Goal: Task Accomplishment & Management: Complete application form

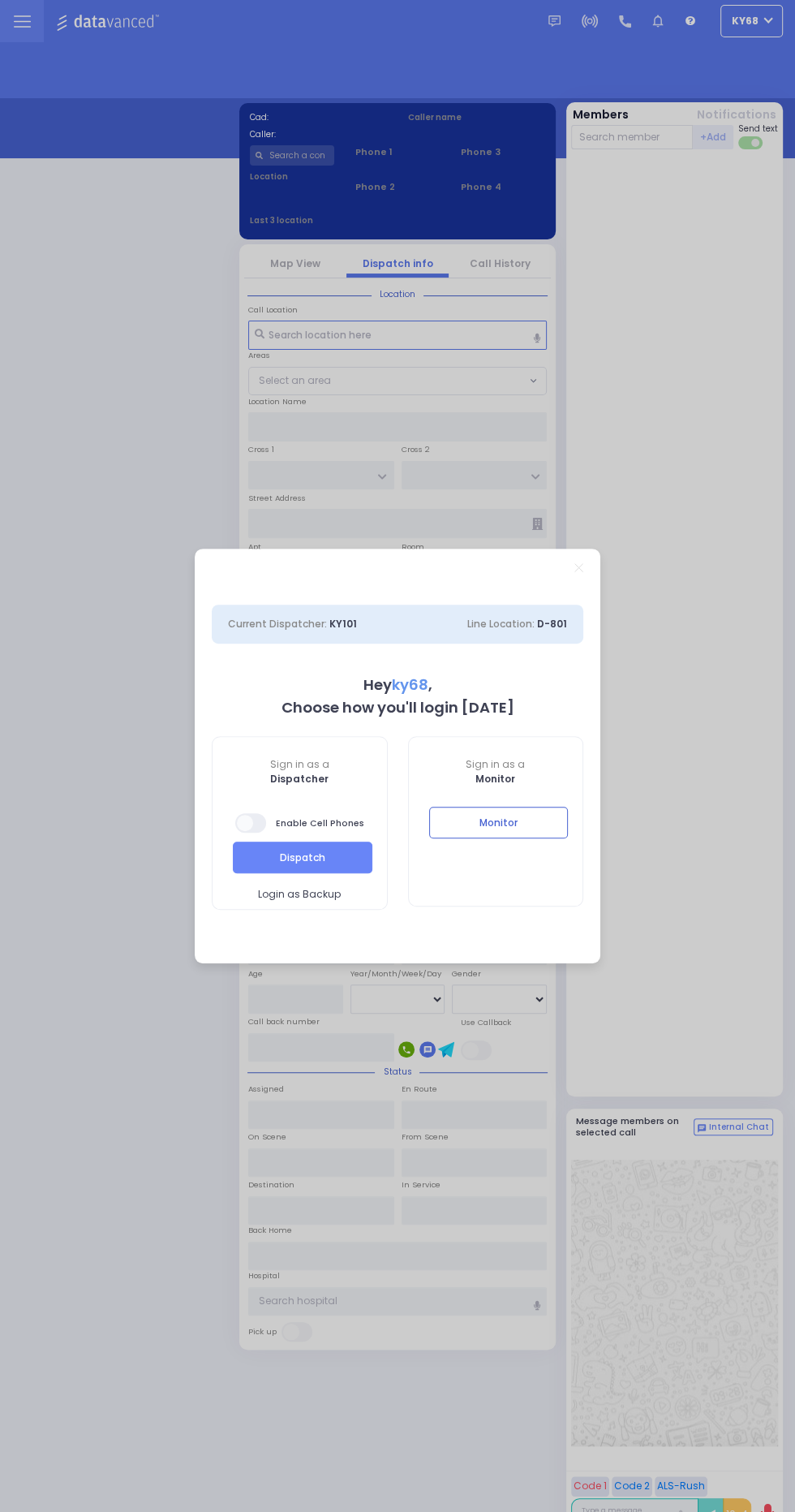
select select "12"
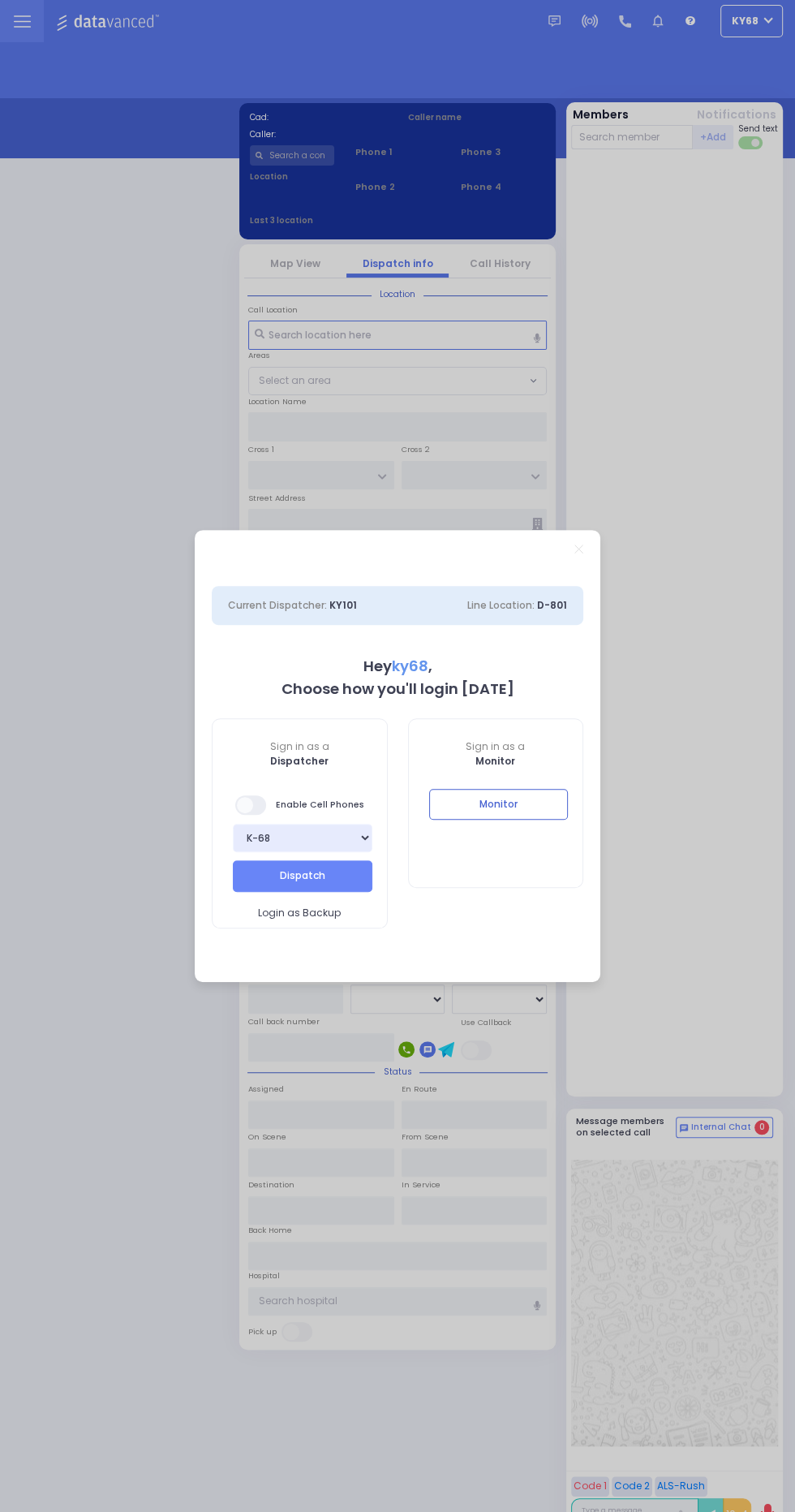
click at [540, 760] on span "Monitor" at bounding box center [496, 761] width 174 height 15
click at [562, 793] on button "Monitor" at bounding box center [499, 805] width 140 height 31
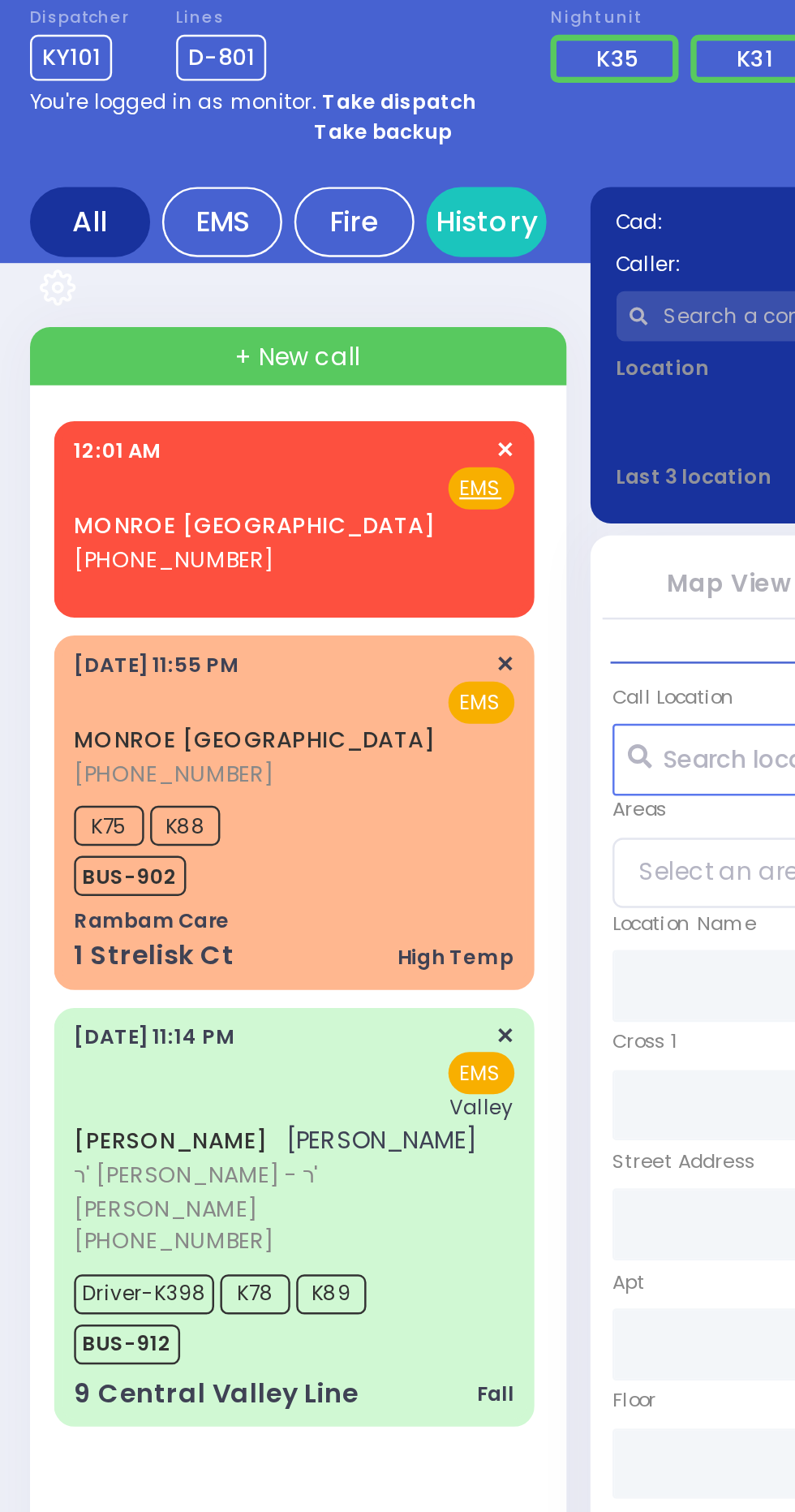
click at [174, 443] on div "High Temp" at bounding box center [185, 439] width 47 height 12
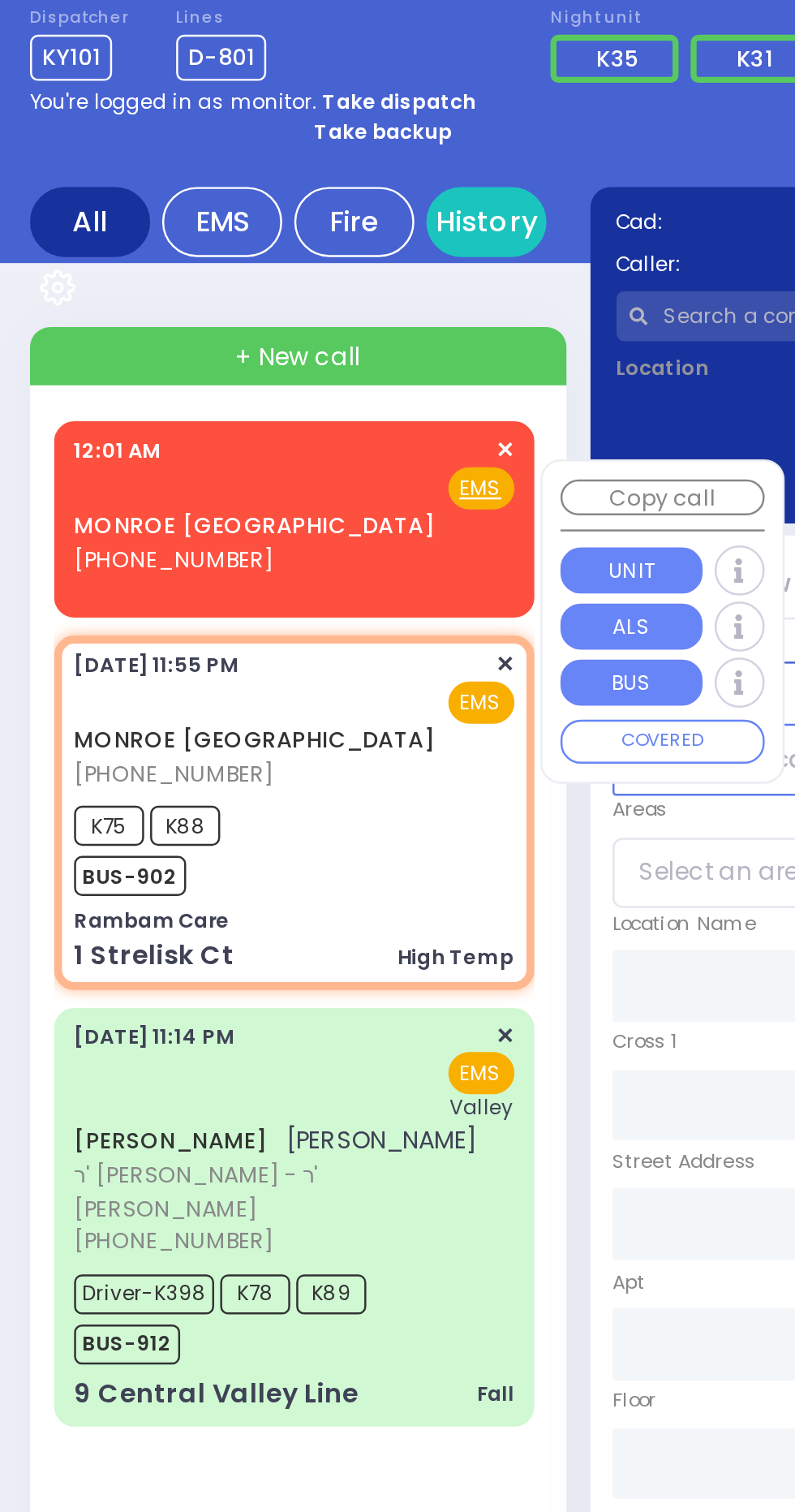
select select
type input "High Temp"
radio input "true"
type input "17 weeks preg"
type input "20"
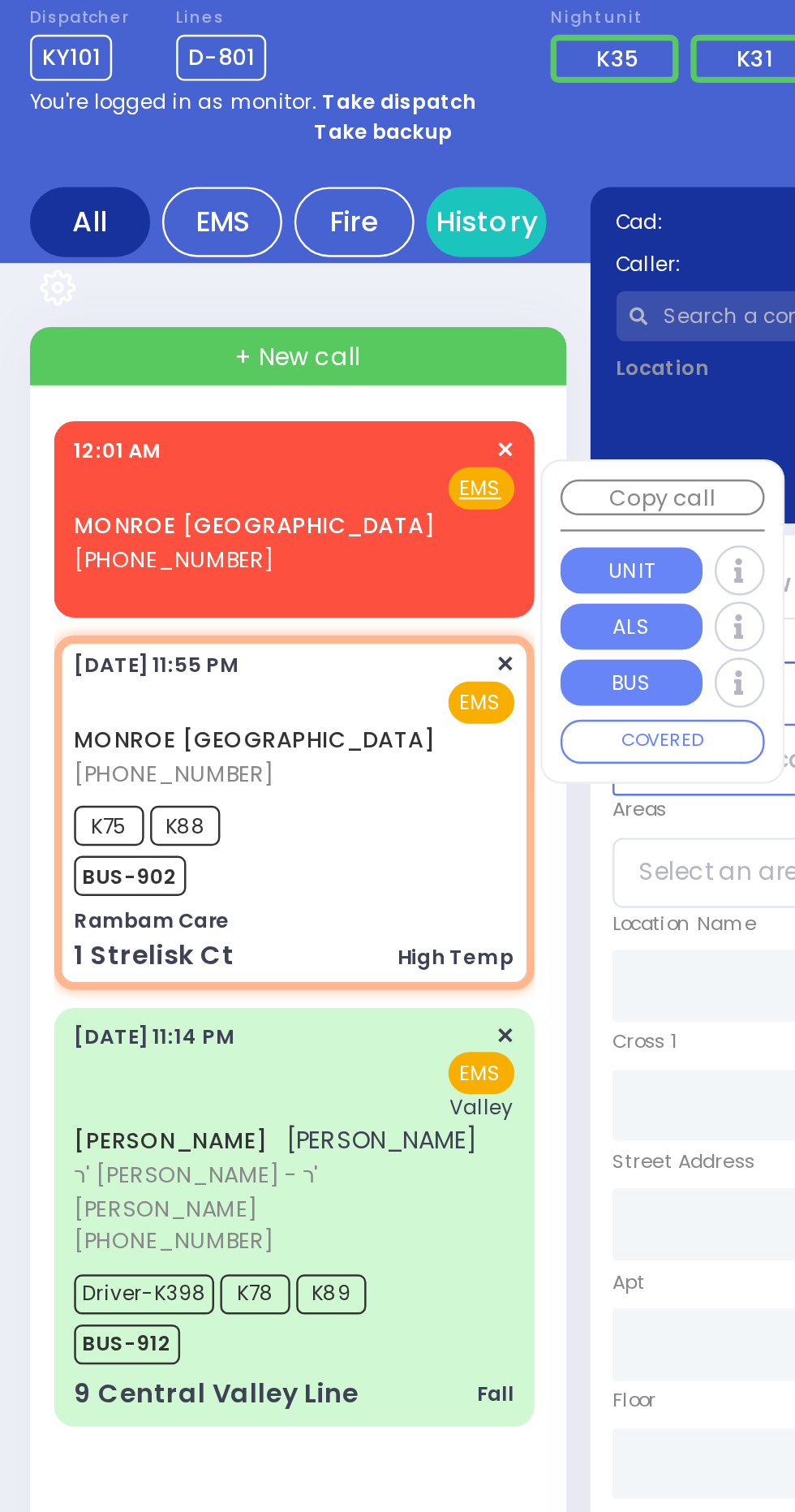
select select "Year"
select select "[DEMOGRAPHIC_DATA]"
type input "23:55"
type input "23:58"
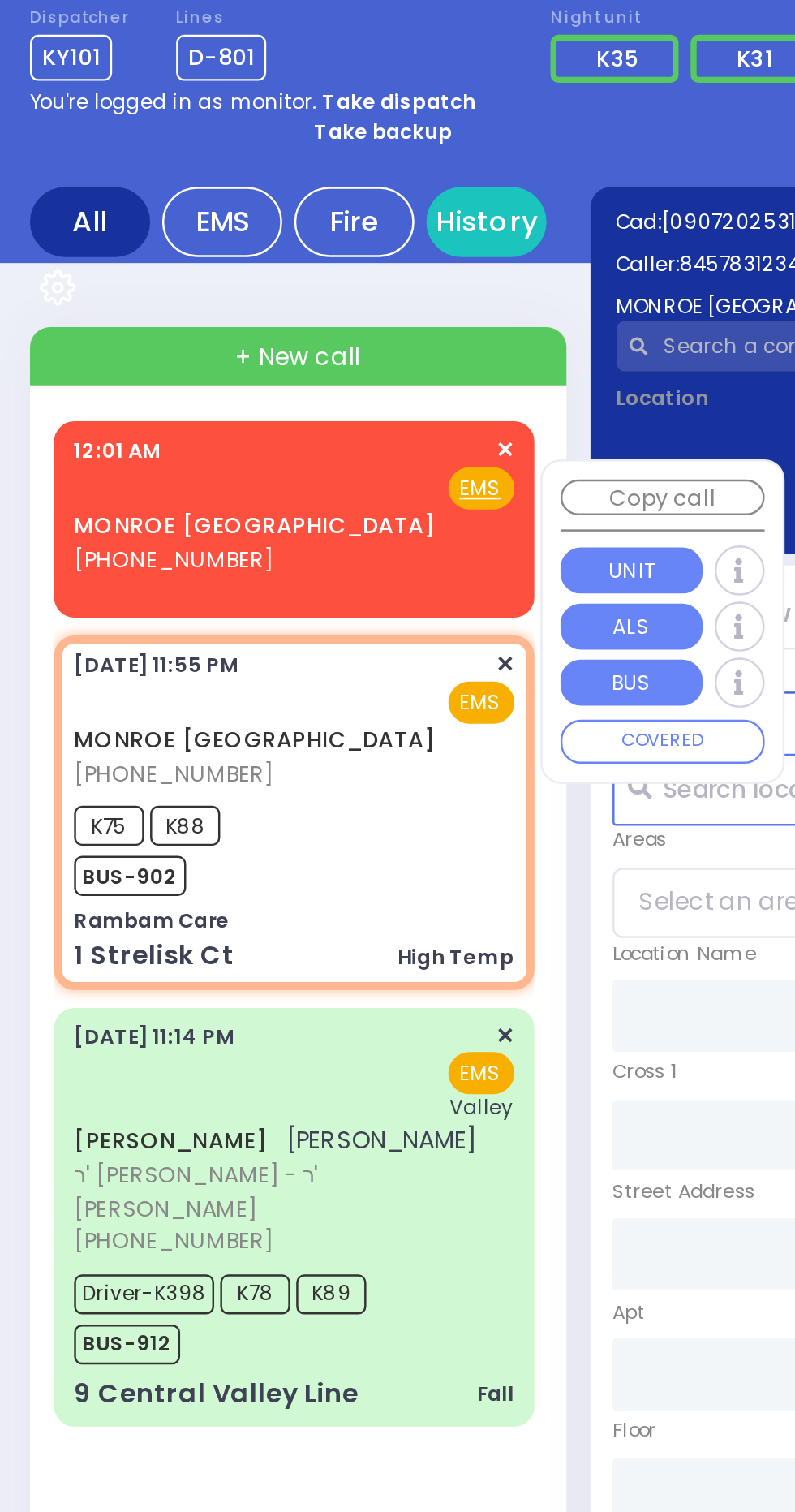
type input "Rambam Care"
type input "FOREST RD"
type input "1 Strelisk Ct"
type input "Kiryas Joel"
type input "[US_STATE]"
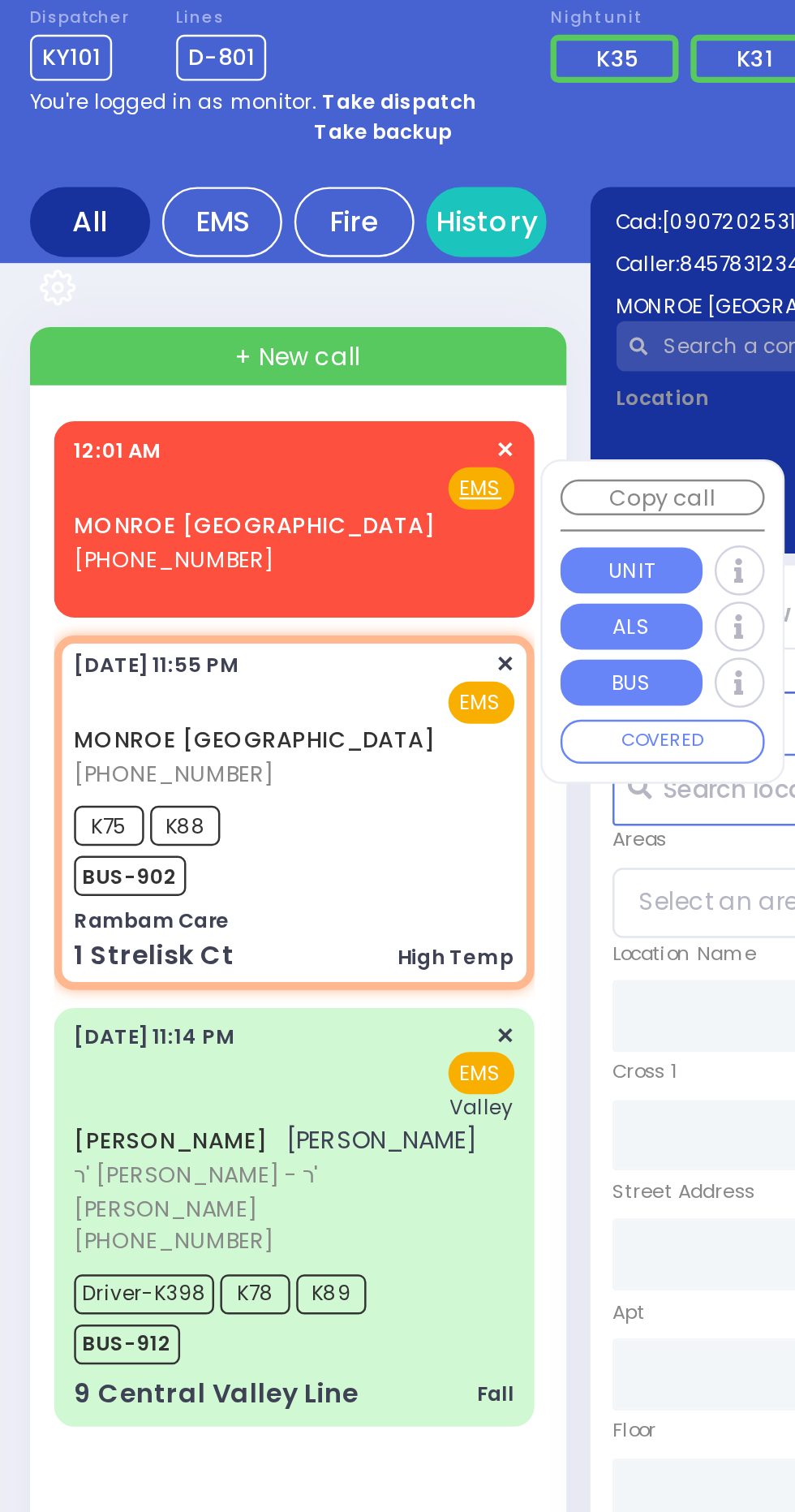
type input "10950"
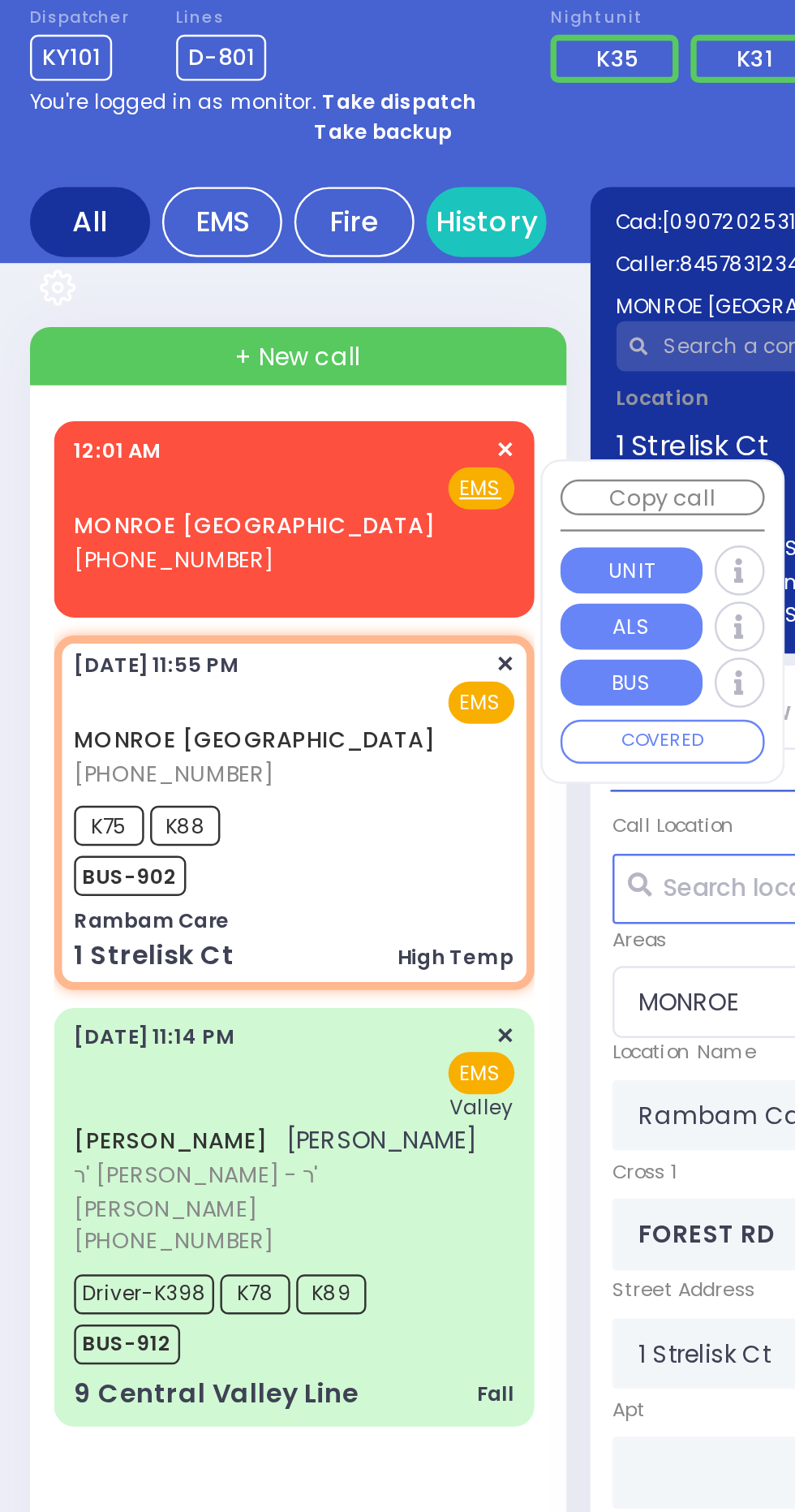
select select "MONROE"
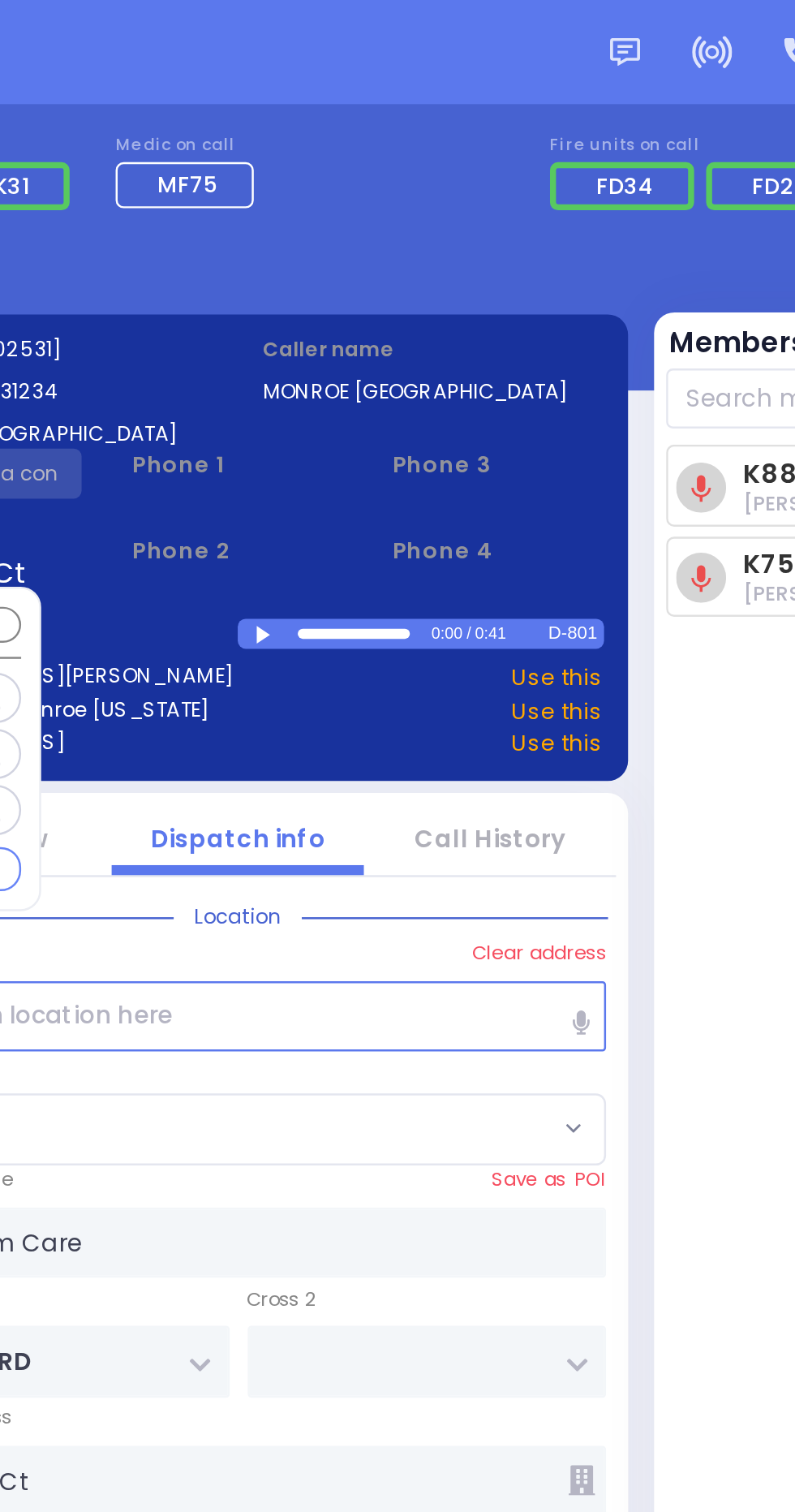
click at [407, 256] on div at bounding box center [411, 258] width 9 height 7
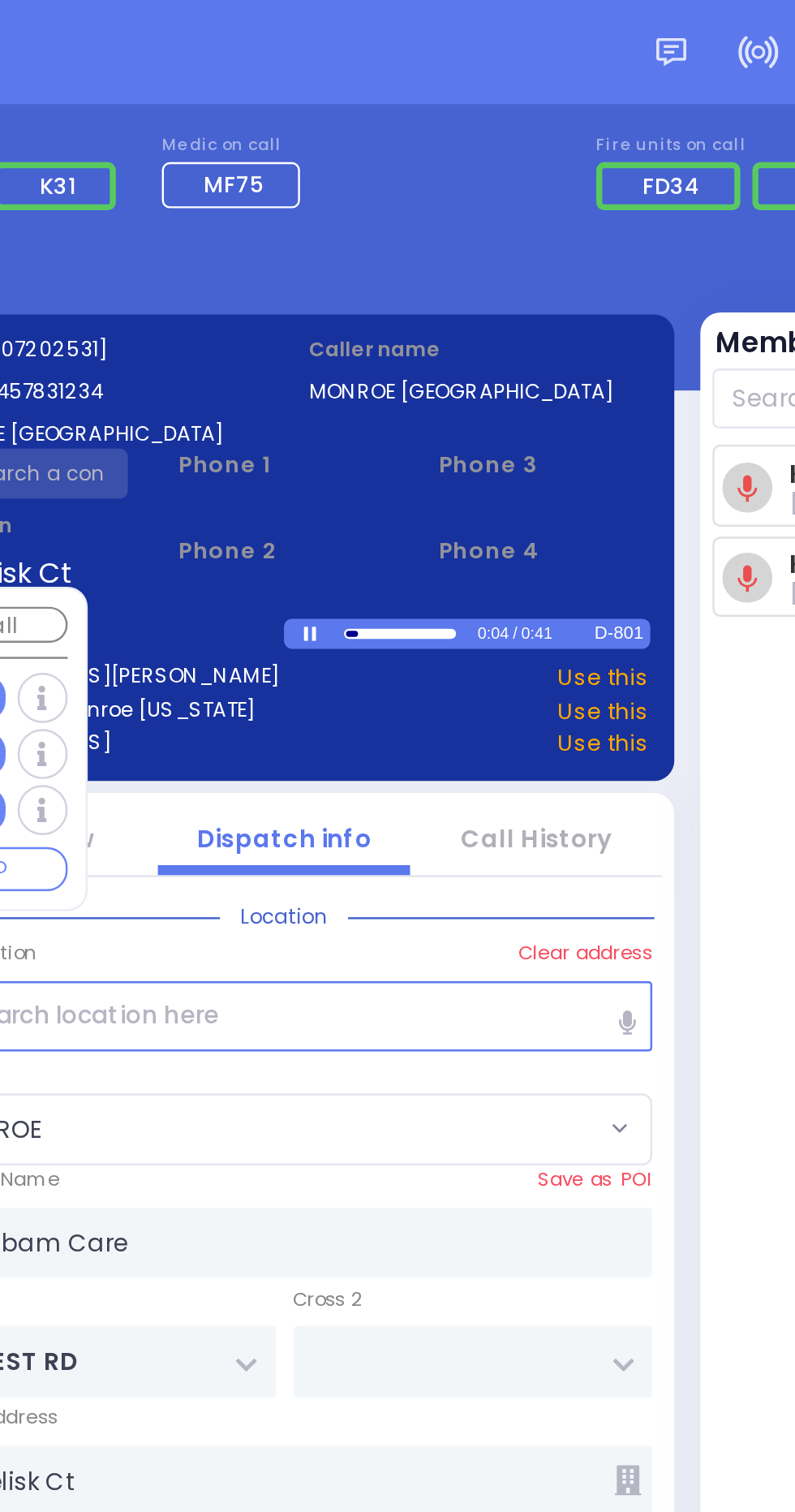
click at [526, 334] on link "Call History" at bounding box center [500, 339] width 61 height 14
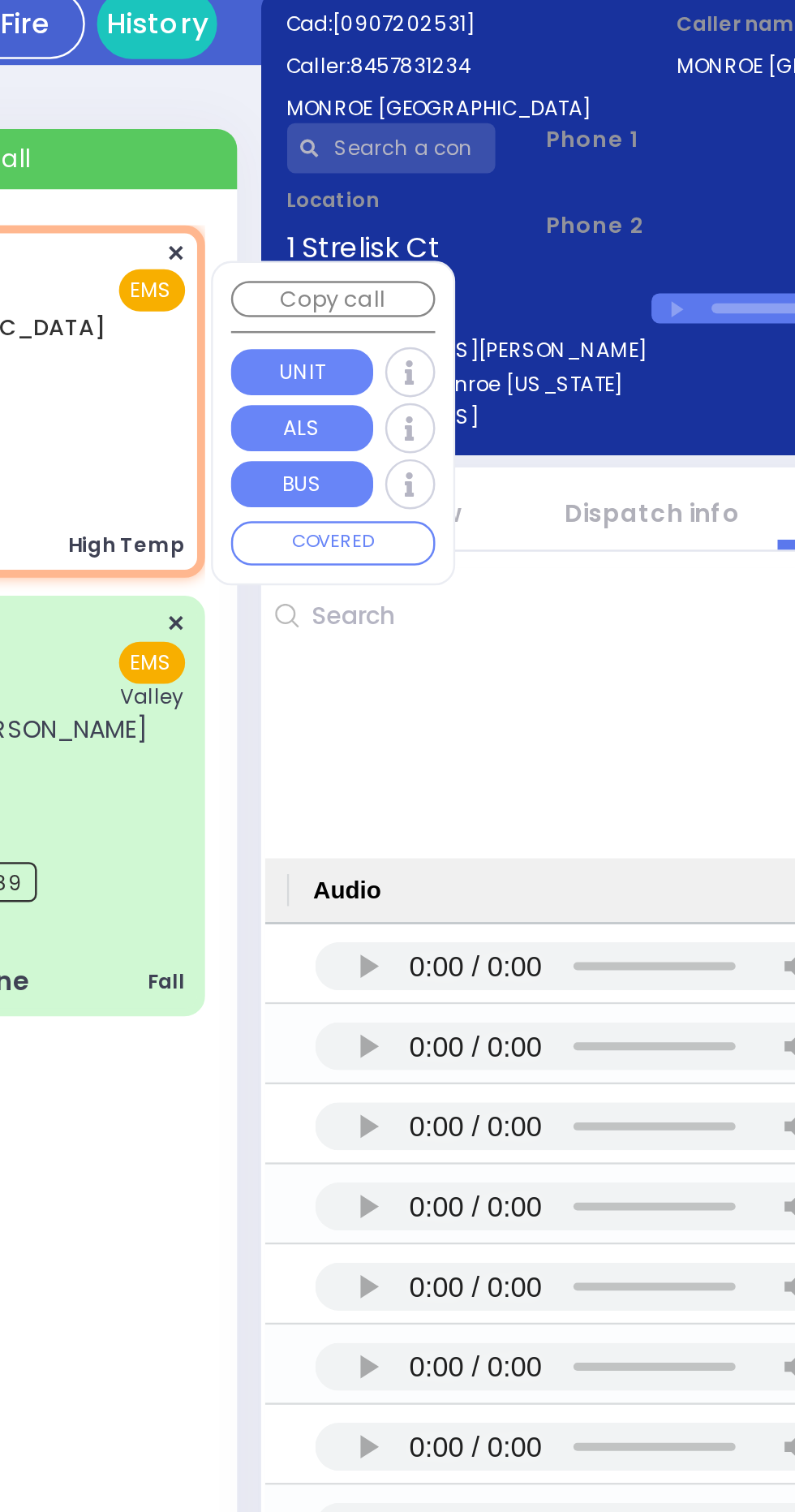
scroll to position [0, 1360]
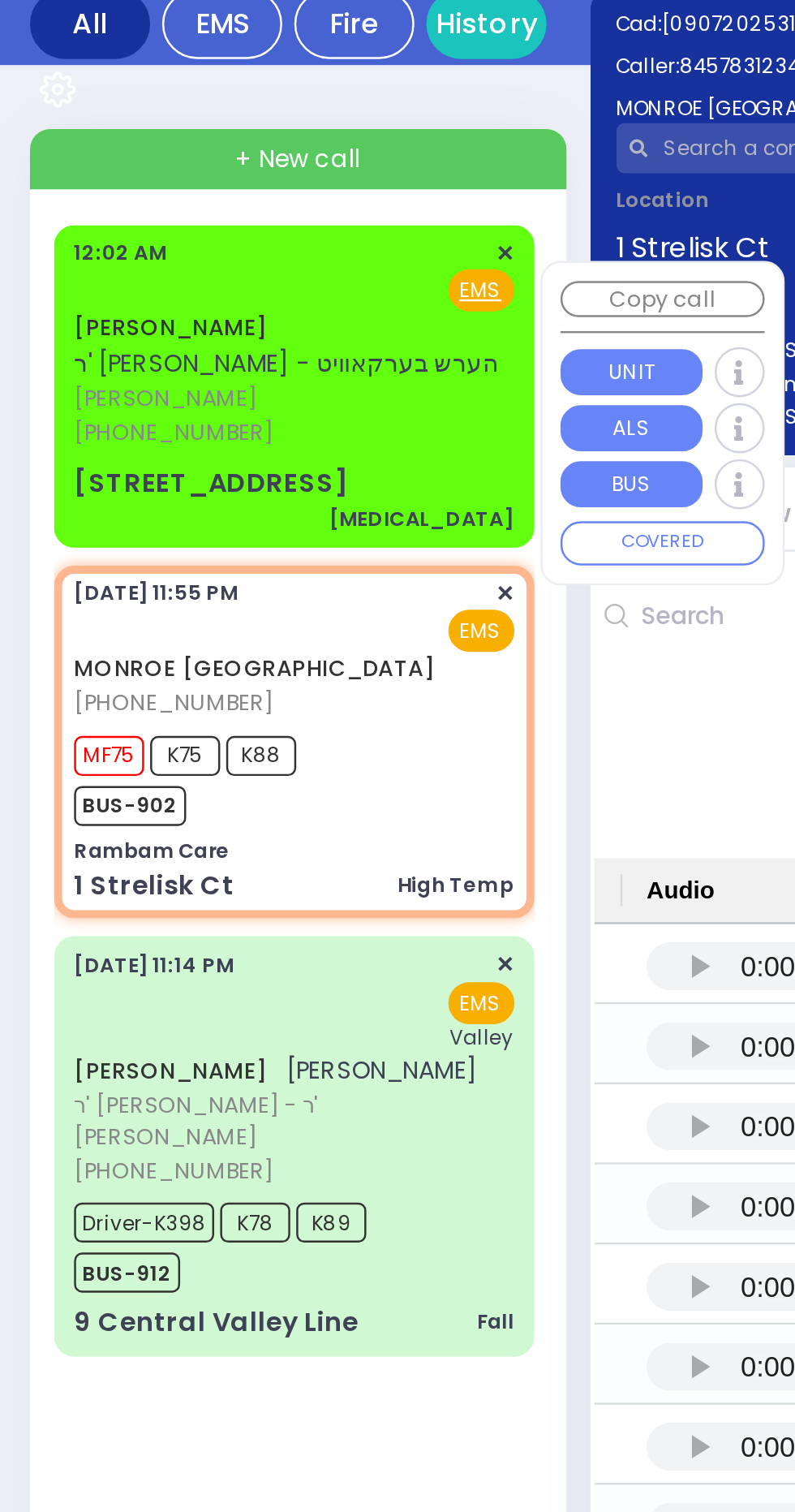
click at [129, 313] on div "MOSHE STRULOWITZ ר' אברהם שלום - ר' אייזיק הערש בערקאוויט משה סטרולאוויטש (718)…" at bounding box center [119, 288] width 188 height 125
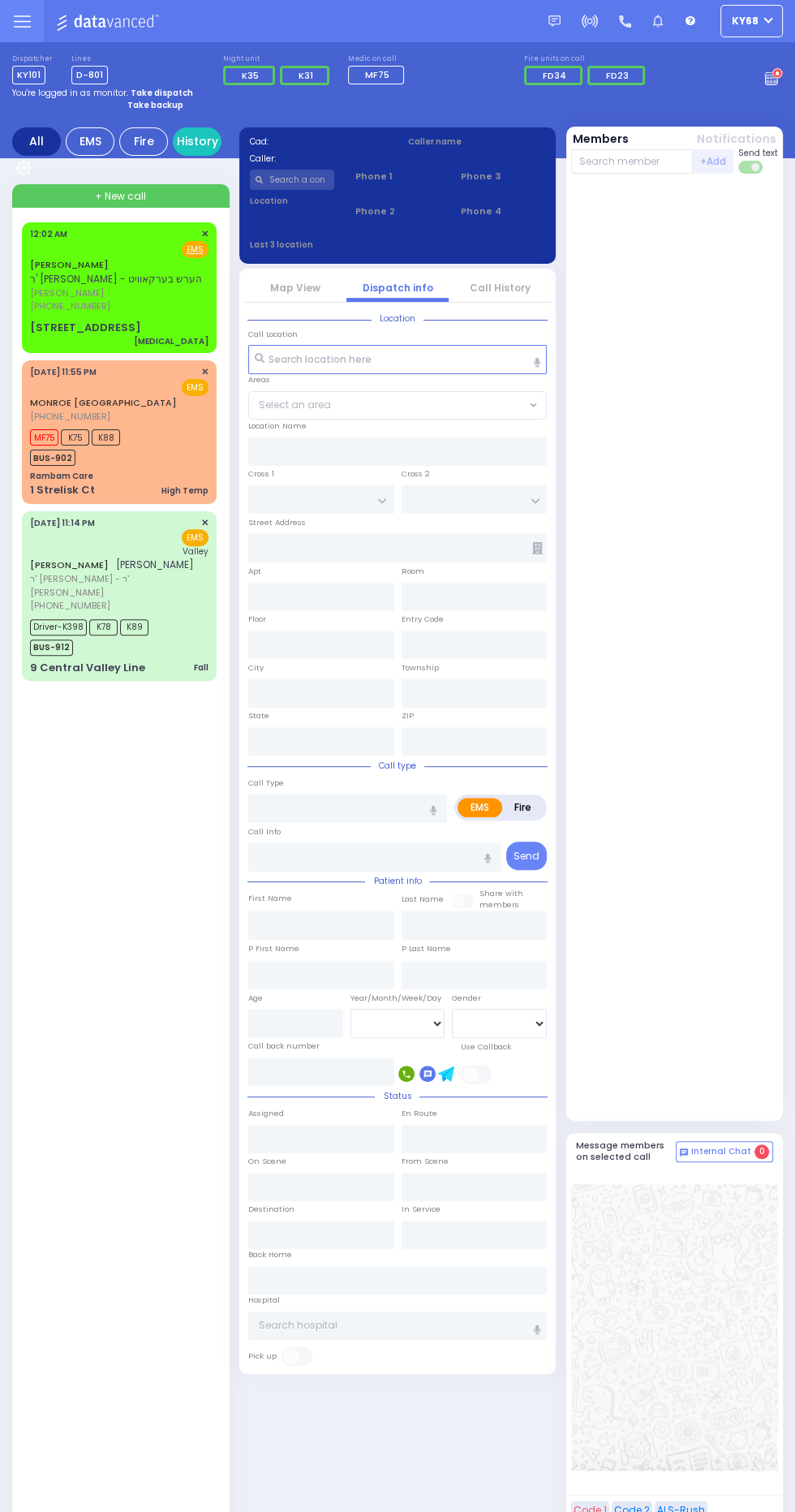
click at [36, 305] on span "[PHONE_NUMBER]" at bounding box center [70, 306] width 81 height 13
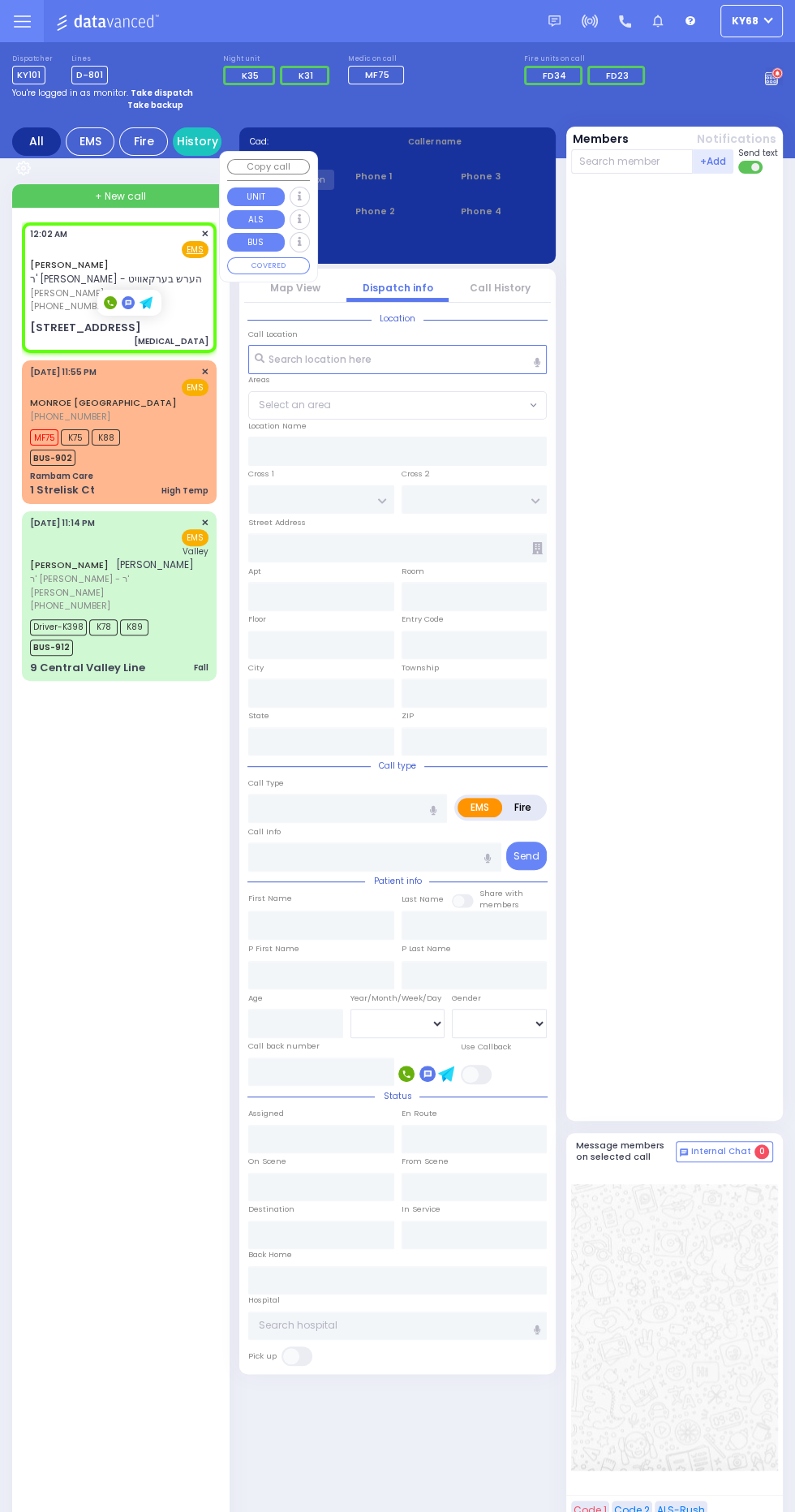
select select
type input "[MEDICAL_DATA]"
radio input "true"
type input "MOSHE"
type input "[PERSON_NAME]"
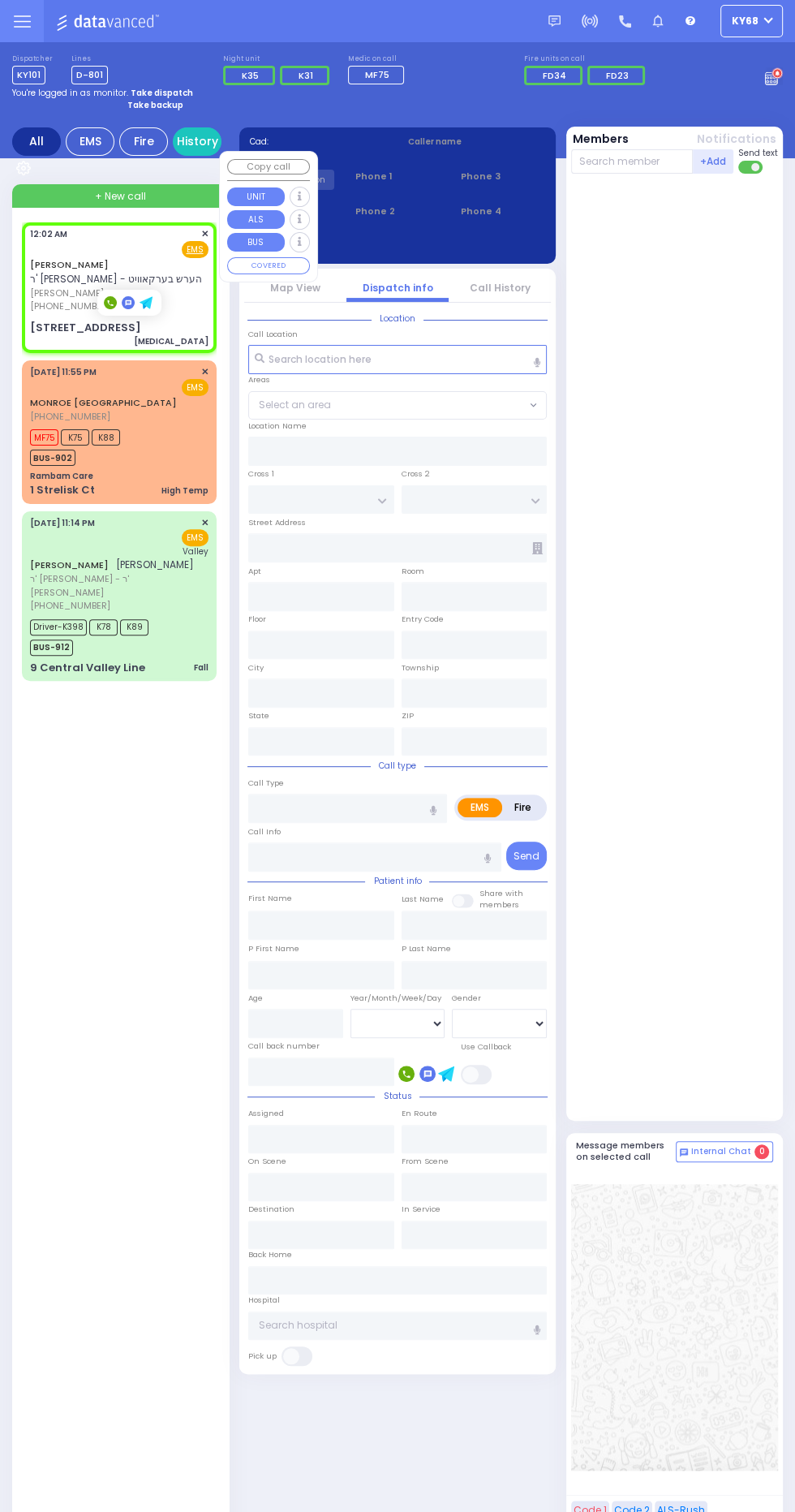
type input "18"
select select "Year"
select select "[DEMOGRAPHIC_DATA]"
type input "00:02"
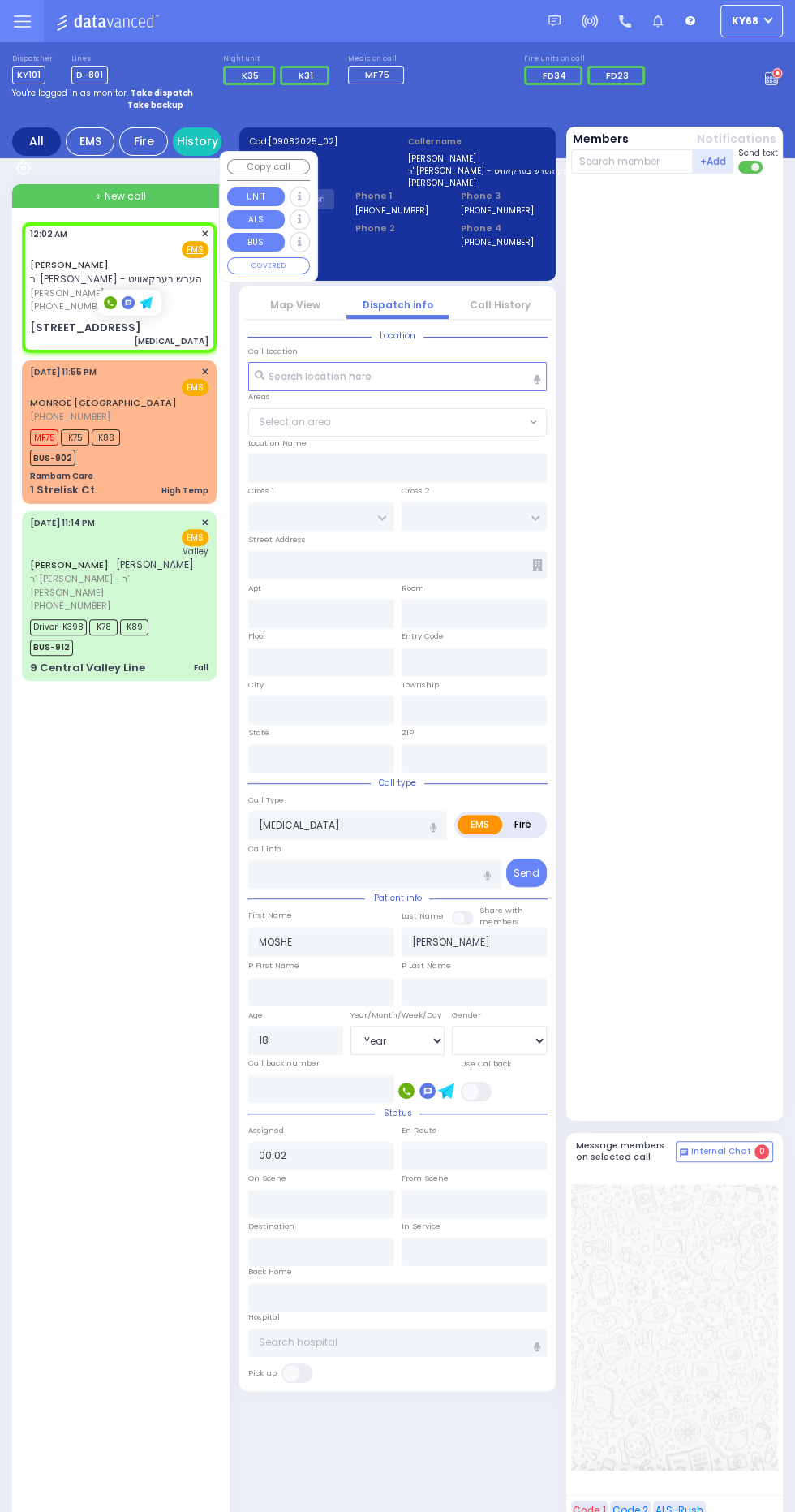
type input "[PERSON_NAME][GEOGRAPHIC_DATA]"
type input "CHUST RD"
type input "[STREET_ADDRESS]"
type input "304"
type input "Monroe"
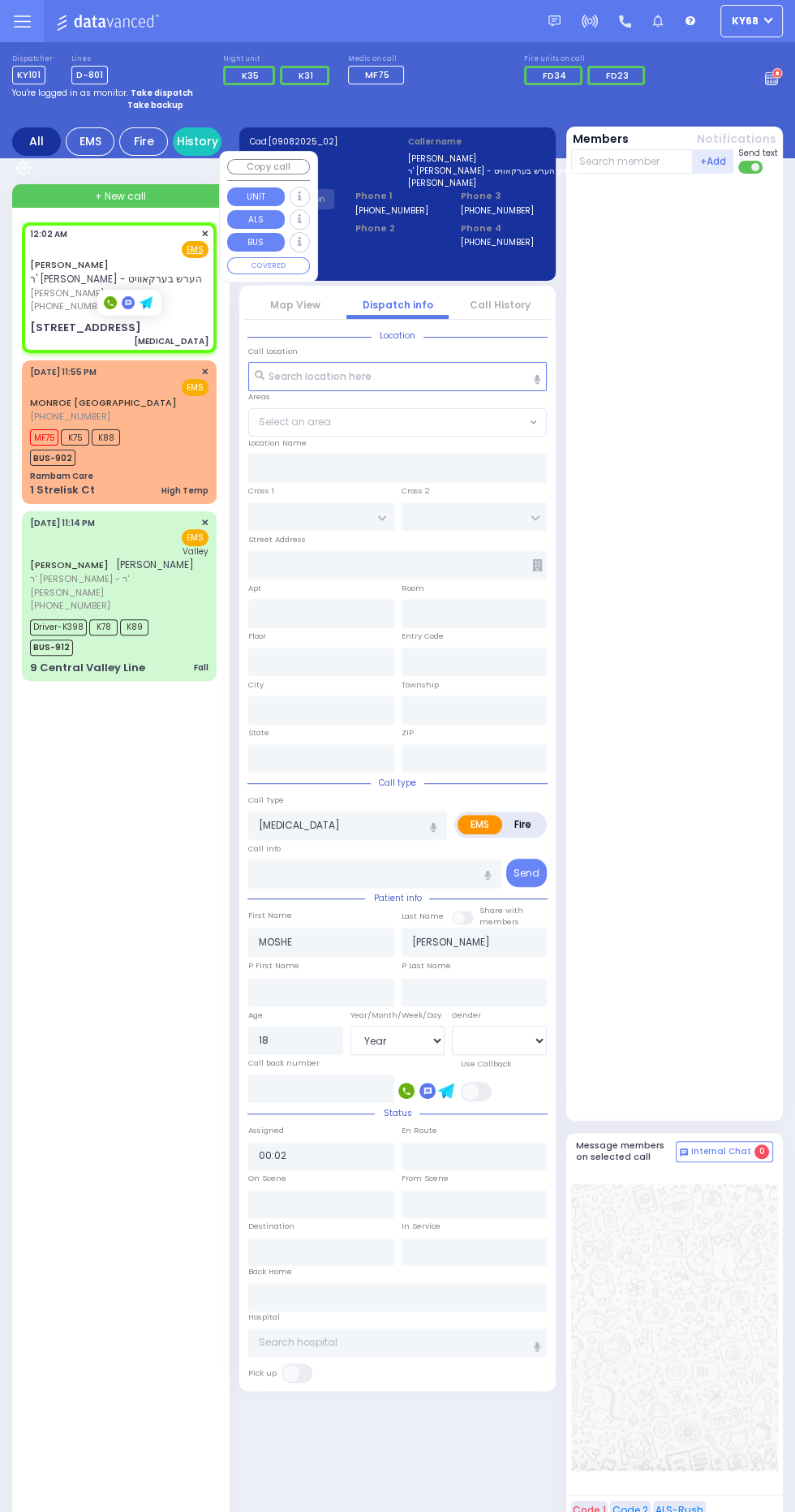
type input "[US_STATE]"
type input "10950"
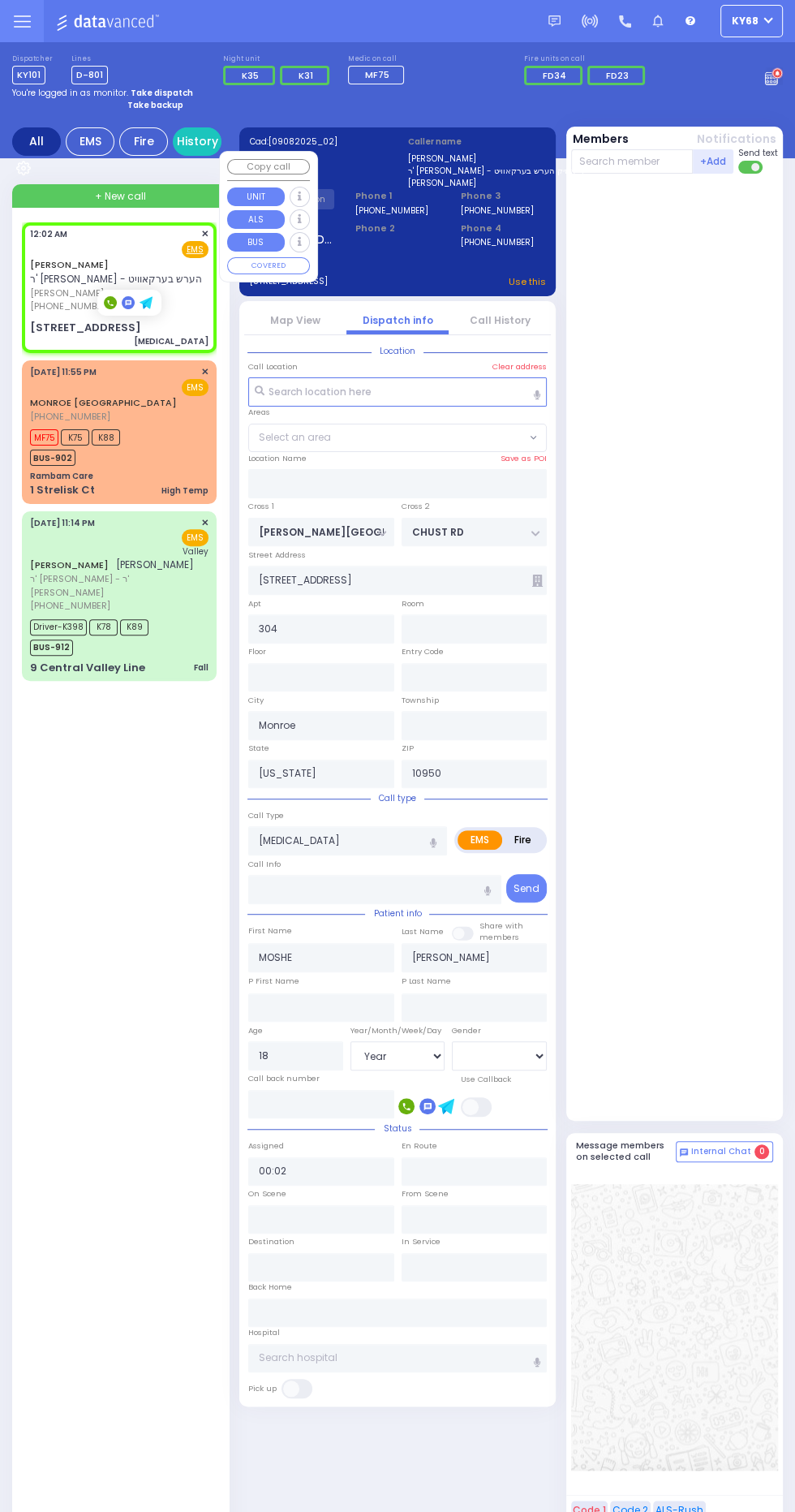
click at [743, 549] on div at bounding box center [676, 647] width 211 height 933
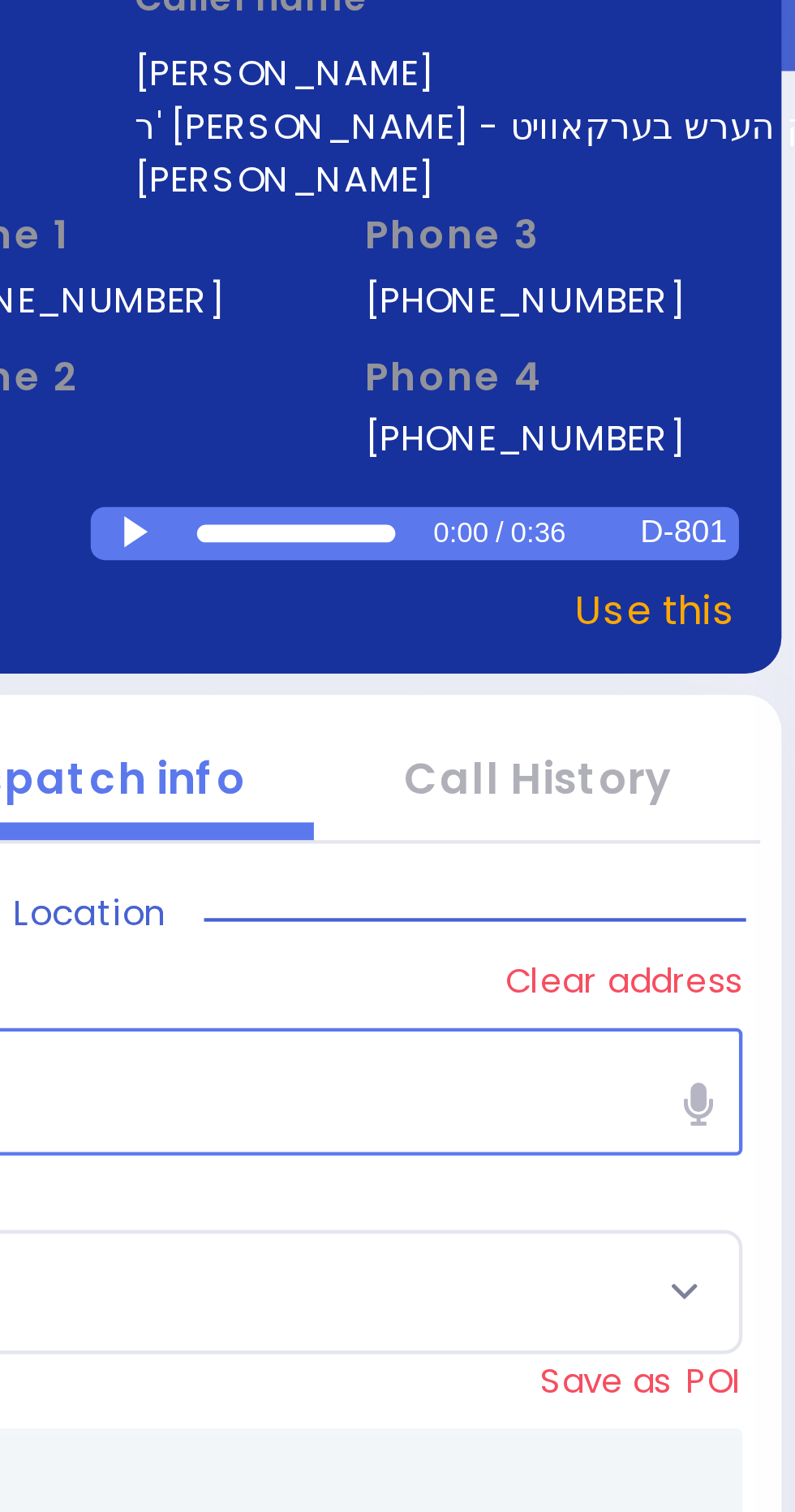
click at [406, 263] on div at bounding box center [411, 264] width 9 height 7
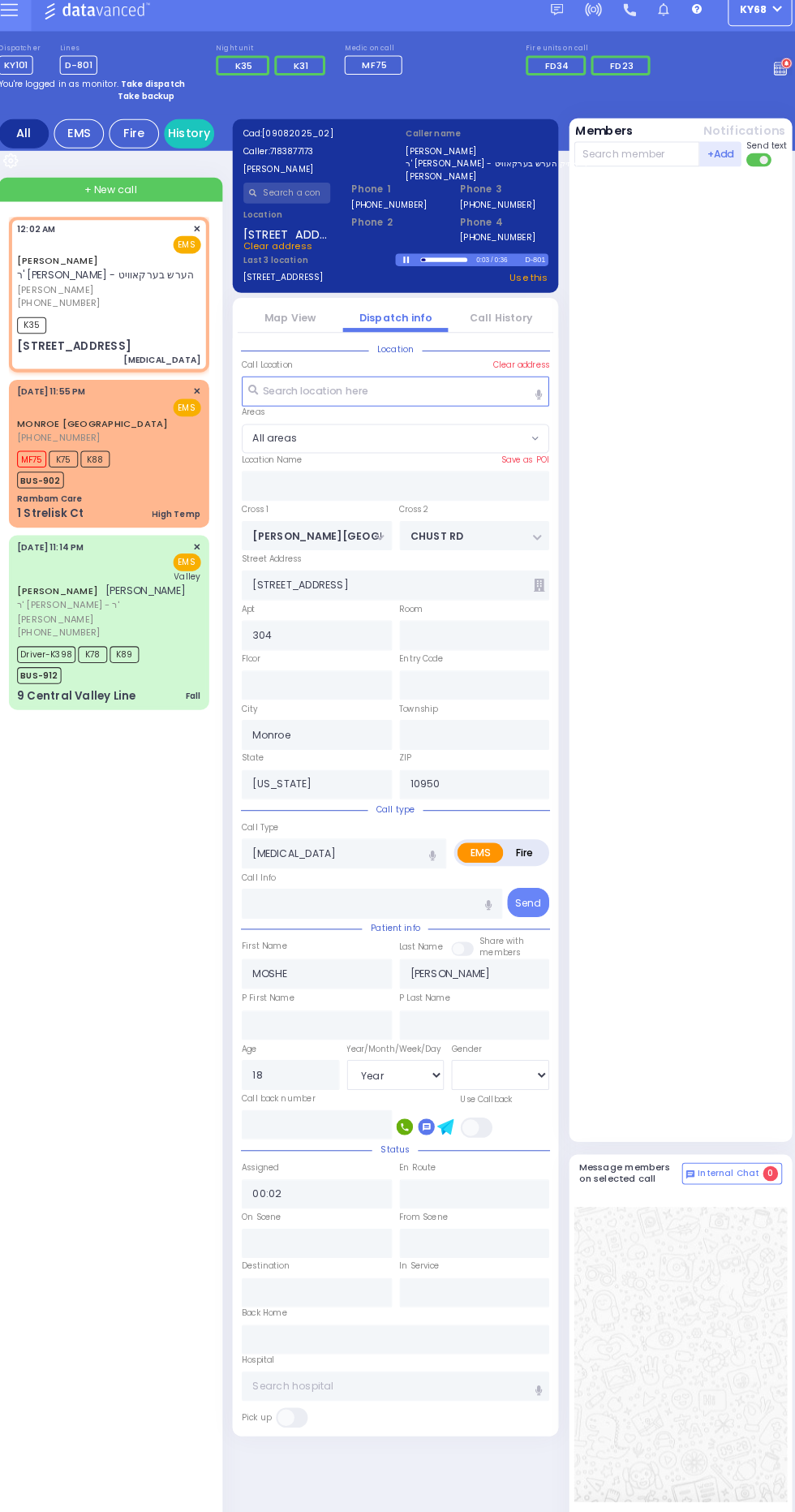
select select
radio input "true"
select select "Year"
select select "[DEMOGRAPHIC_DATA]"
type input "00:04"
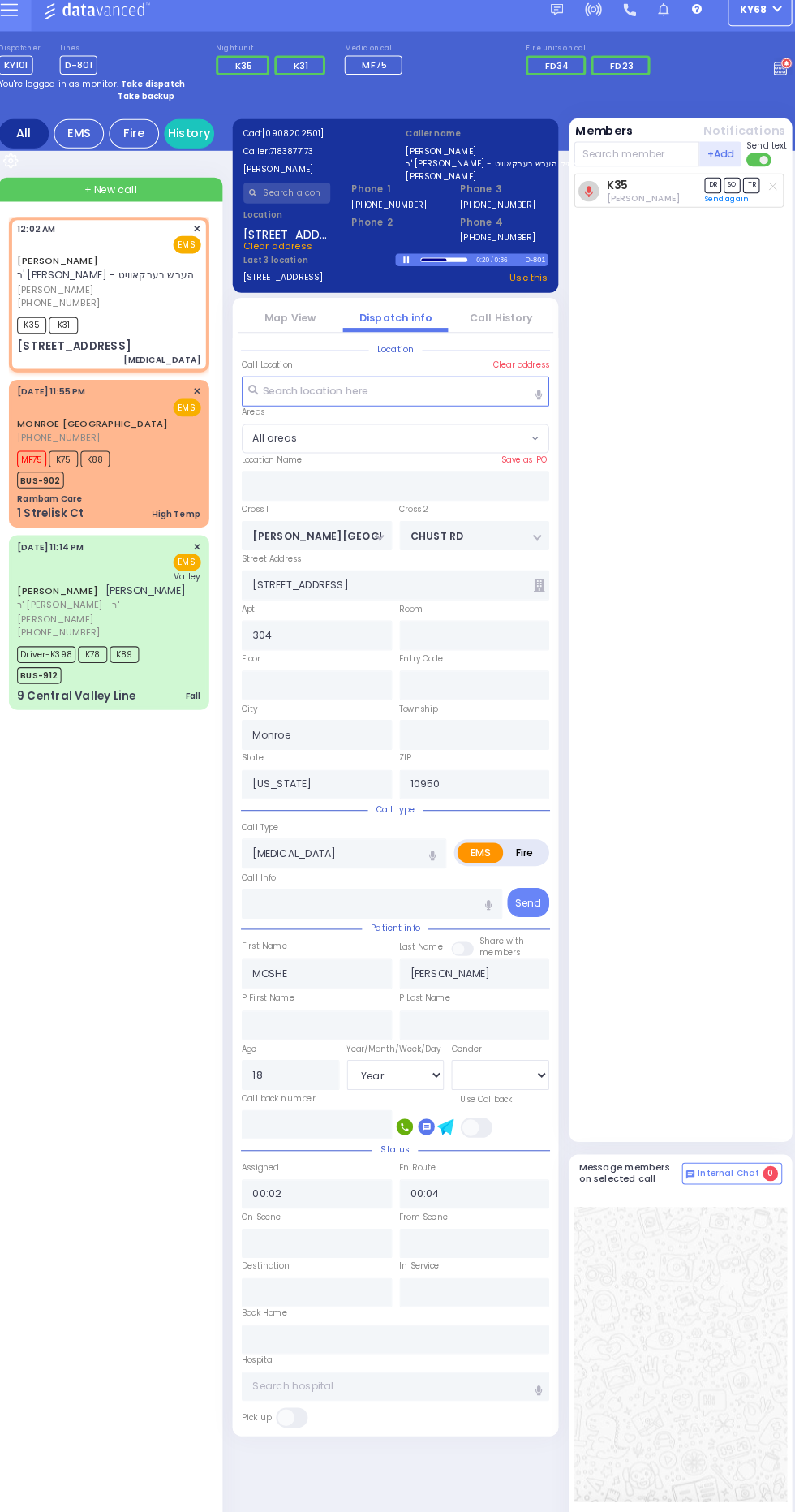
select select
radio input "true"
select select "Year"
select select "[DEMOGRAPHIC_DATA]"
select select
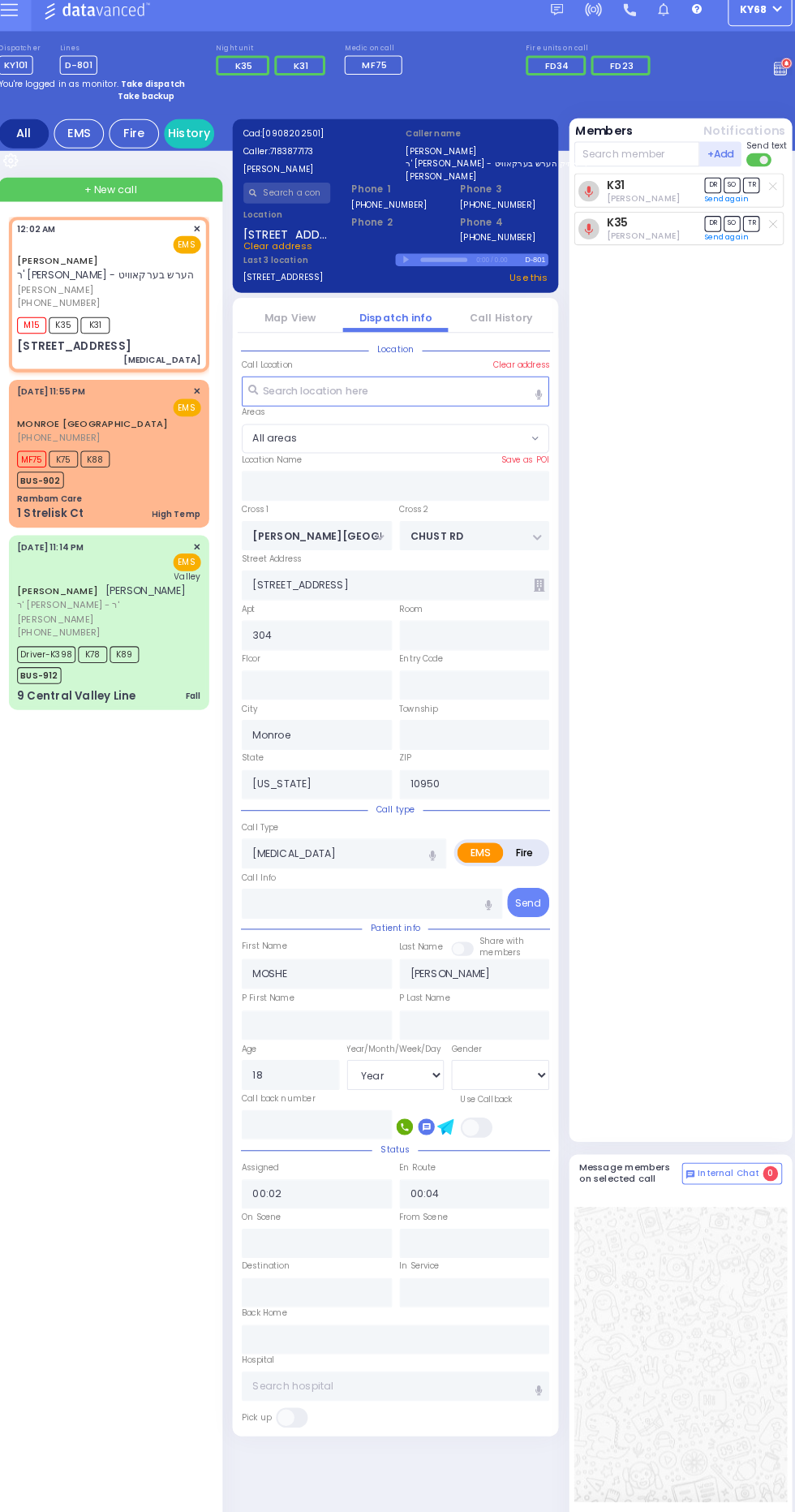
radio input "true"
select select "Year"
select select "[DEMOGRAPHIC_DATA]"
select select
radio input "true"
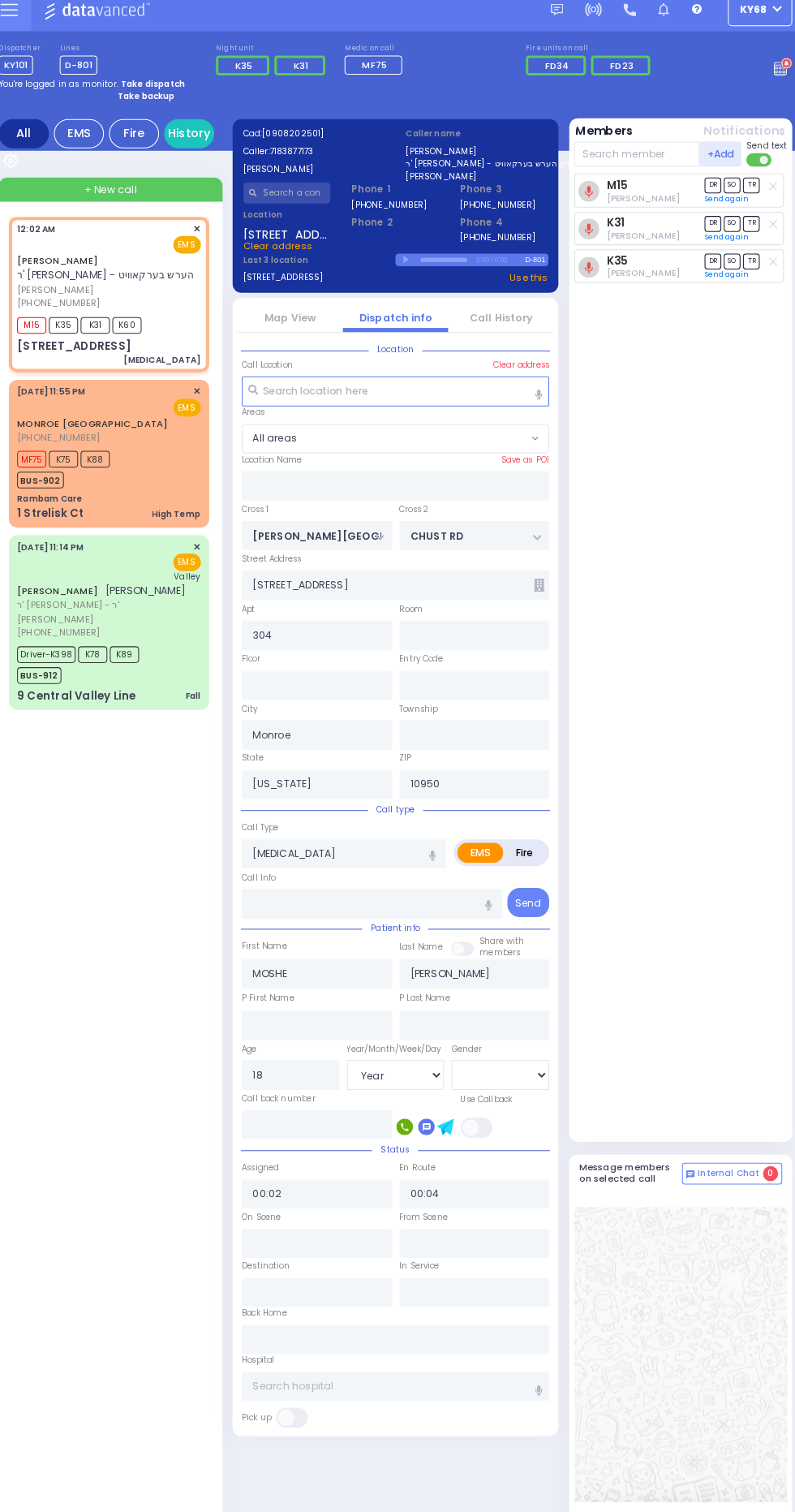
select select "Year"
select select "[DEMOGRAPHIC_DATA]"
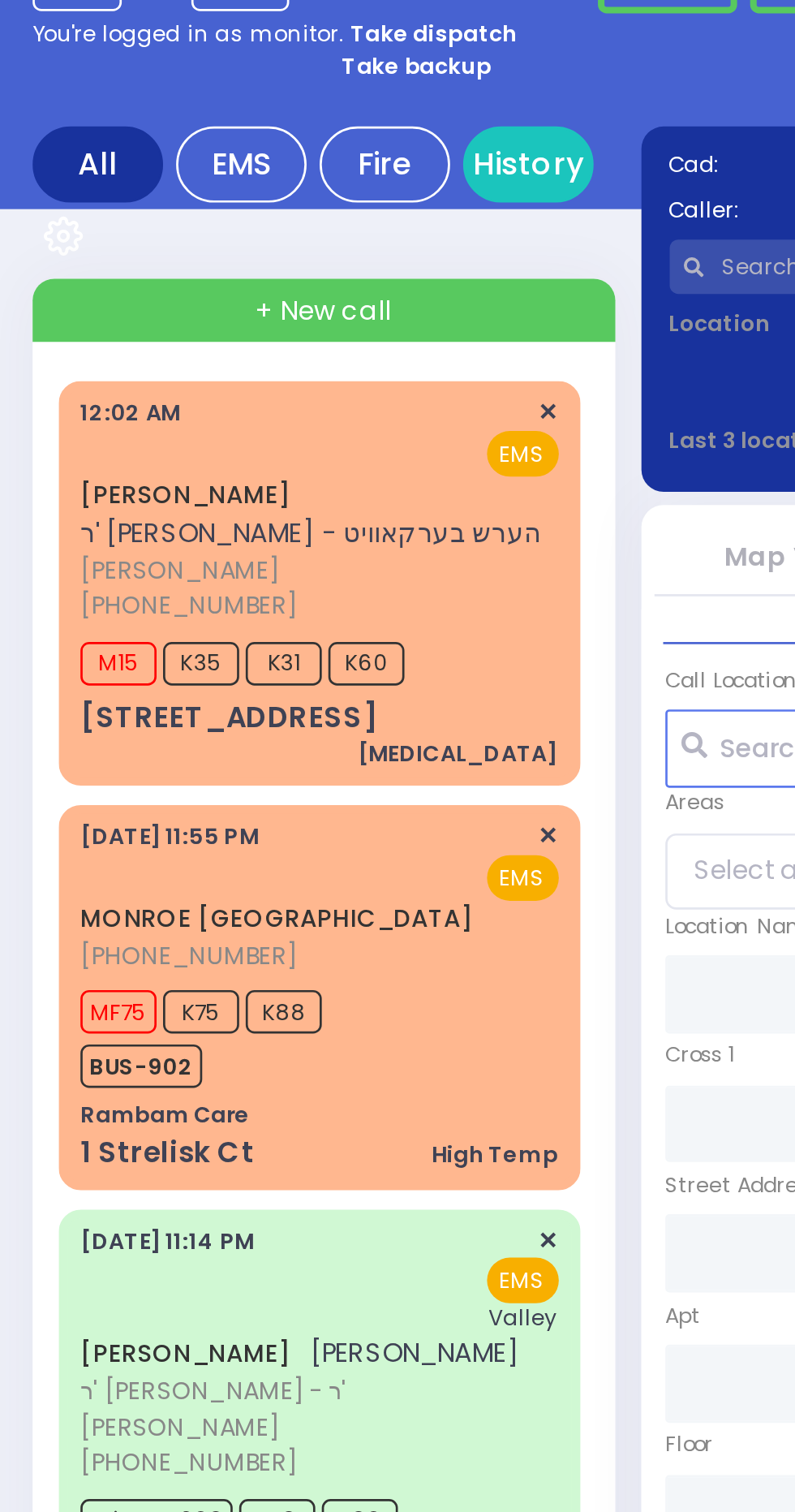
click at [27, 505] on div "MONROE NY (845) 783-1234 9/7/2025 11:55 PM ✕ EMS MF75 K75 K88" at bounding box center [119, 451] width 188 height 138
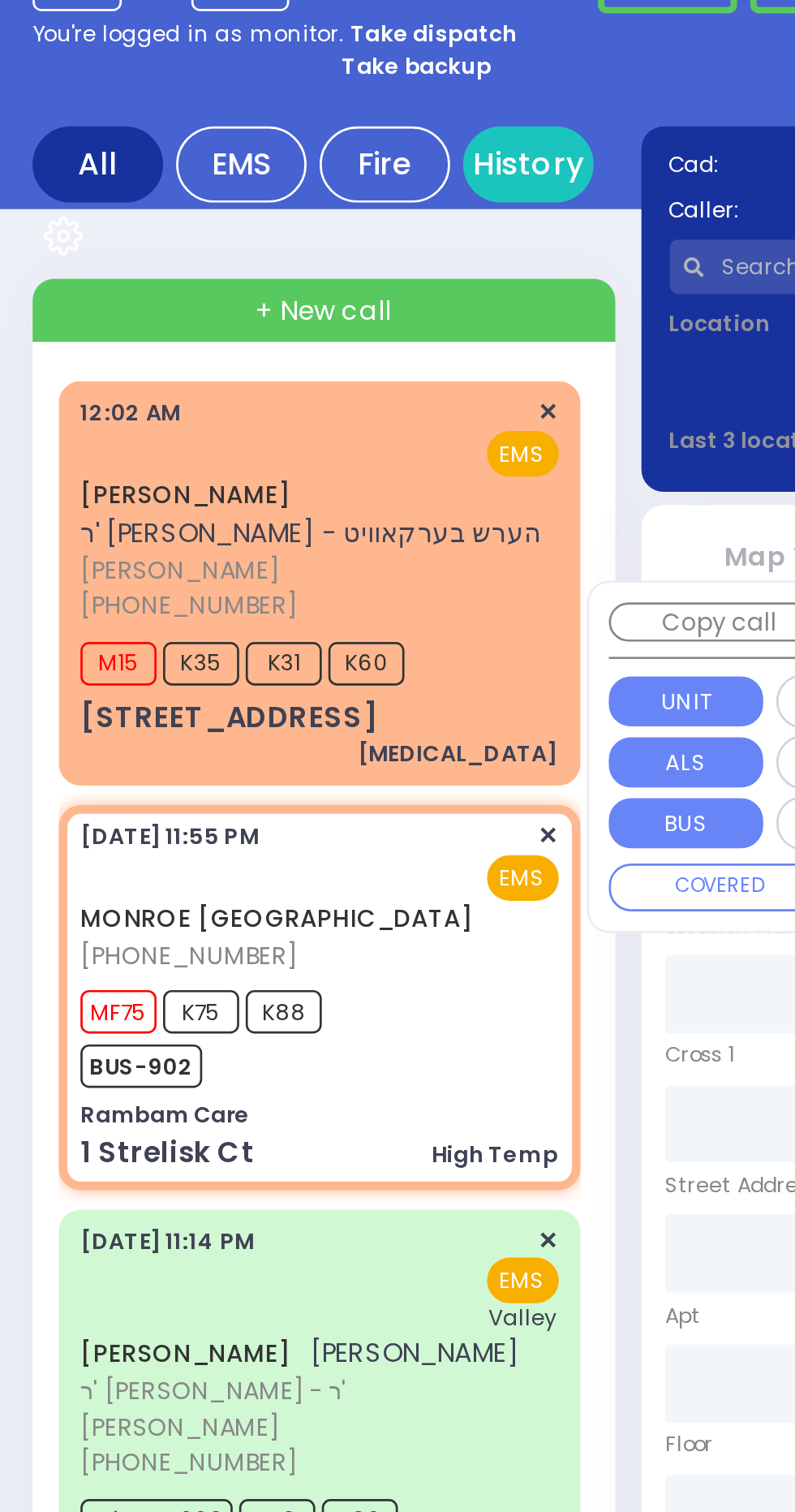
select select
type input "High Temp"
radio input "true"
type input "17 weeks preg"
type input "20"
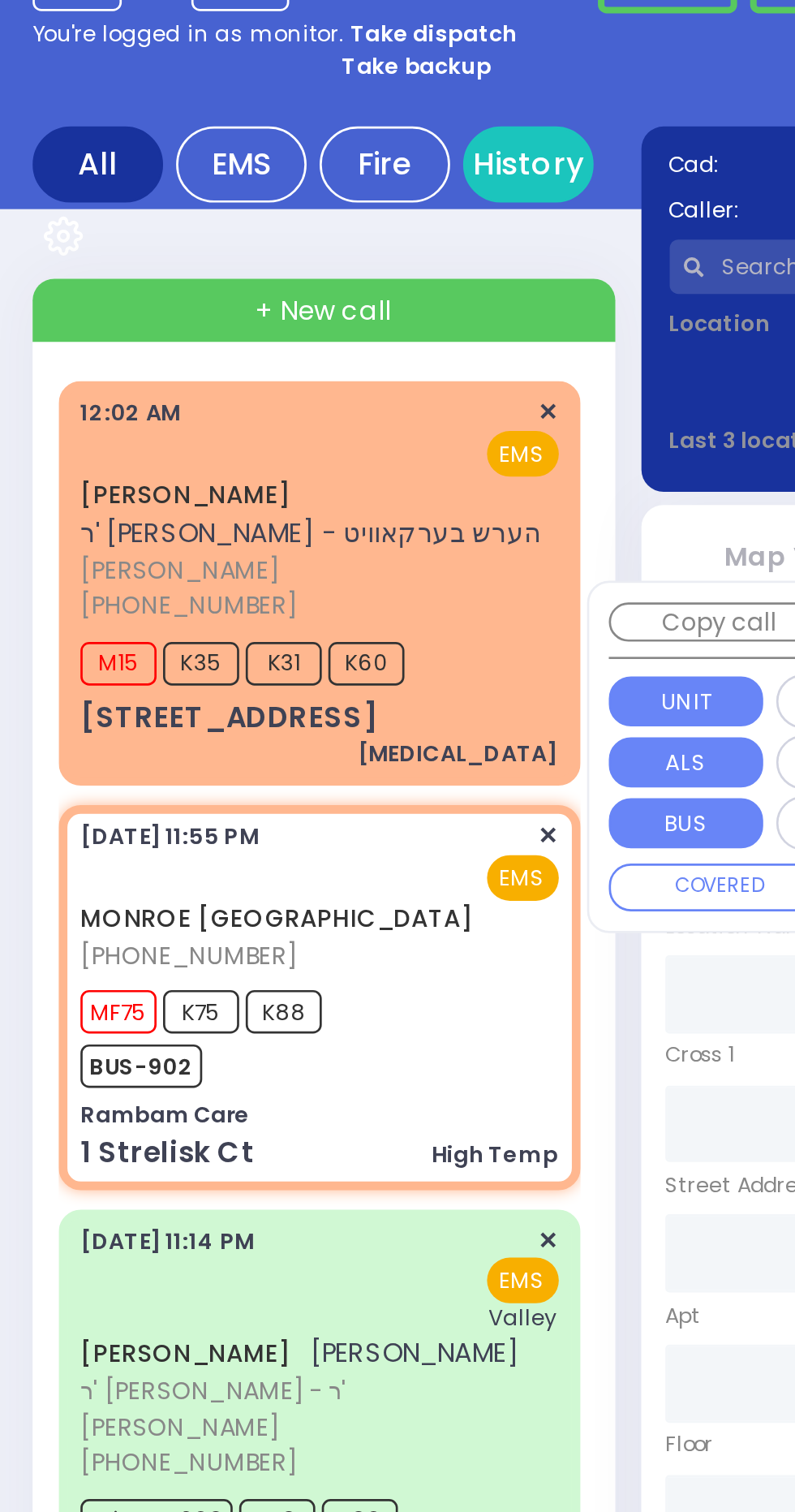
select select "Year"
select select "[DEMOGRAPHIC_DATA]"
type input "23:55"
type input "23:58"
type input "Rambam Care"
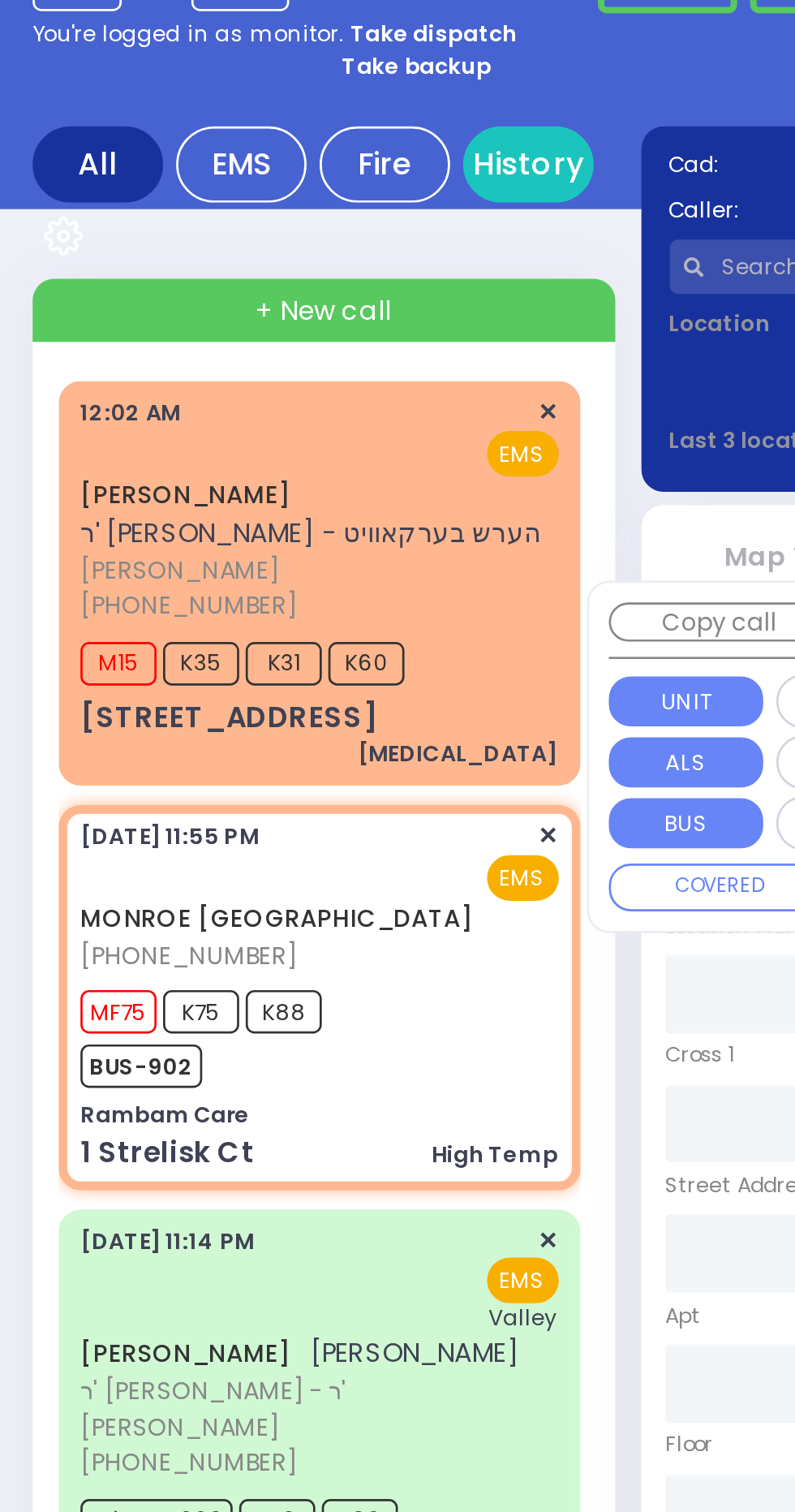
type input "FOREST RD"
type input "1 Strelisk Ct"
type input "Kiryas Joel"
type input "[US_STATE]"
type input "10950"
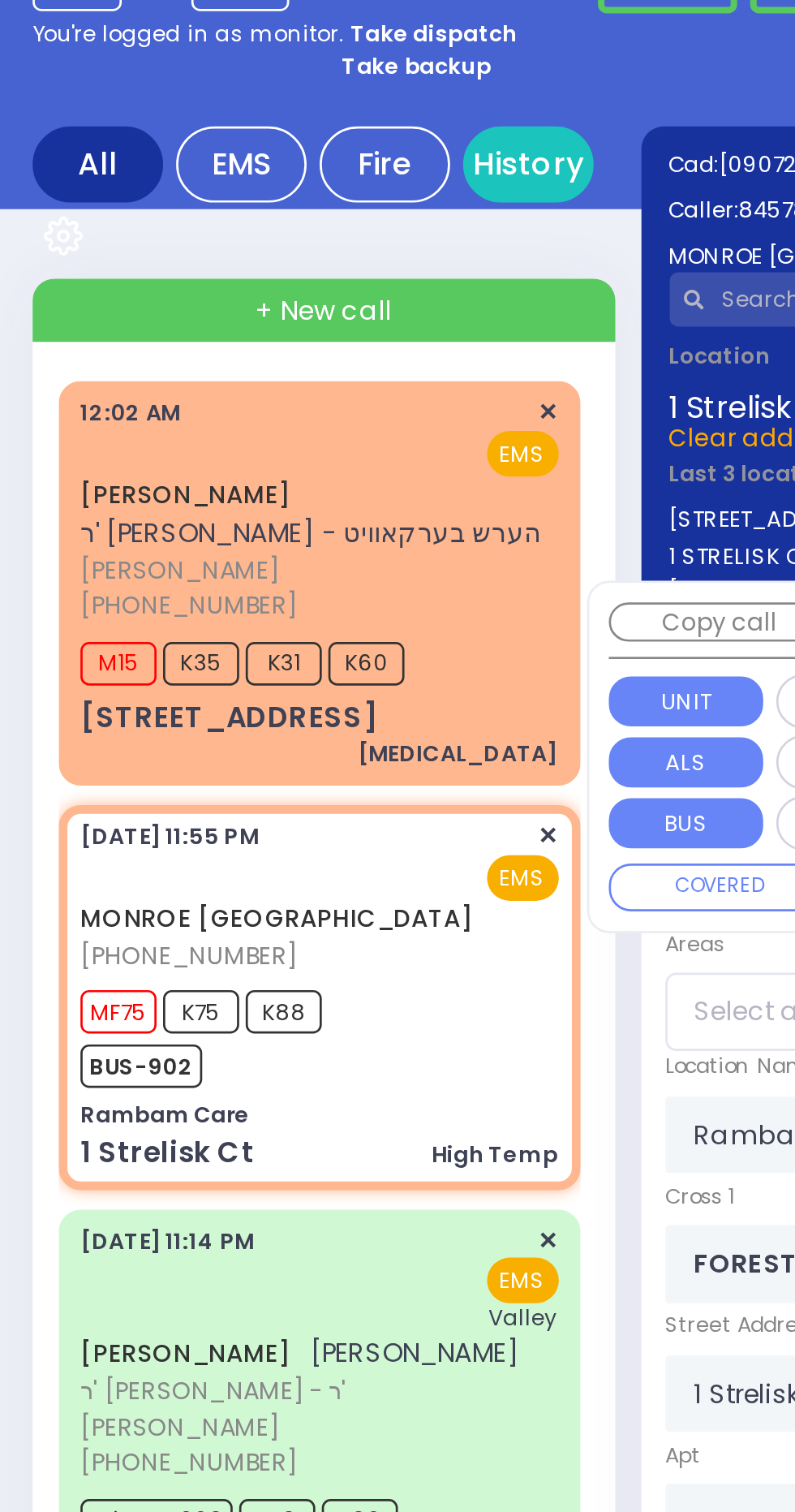
select select "MONROE"
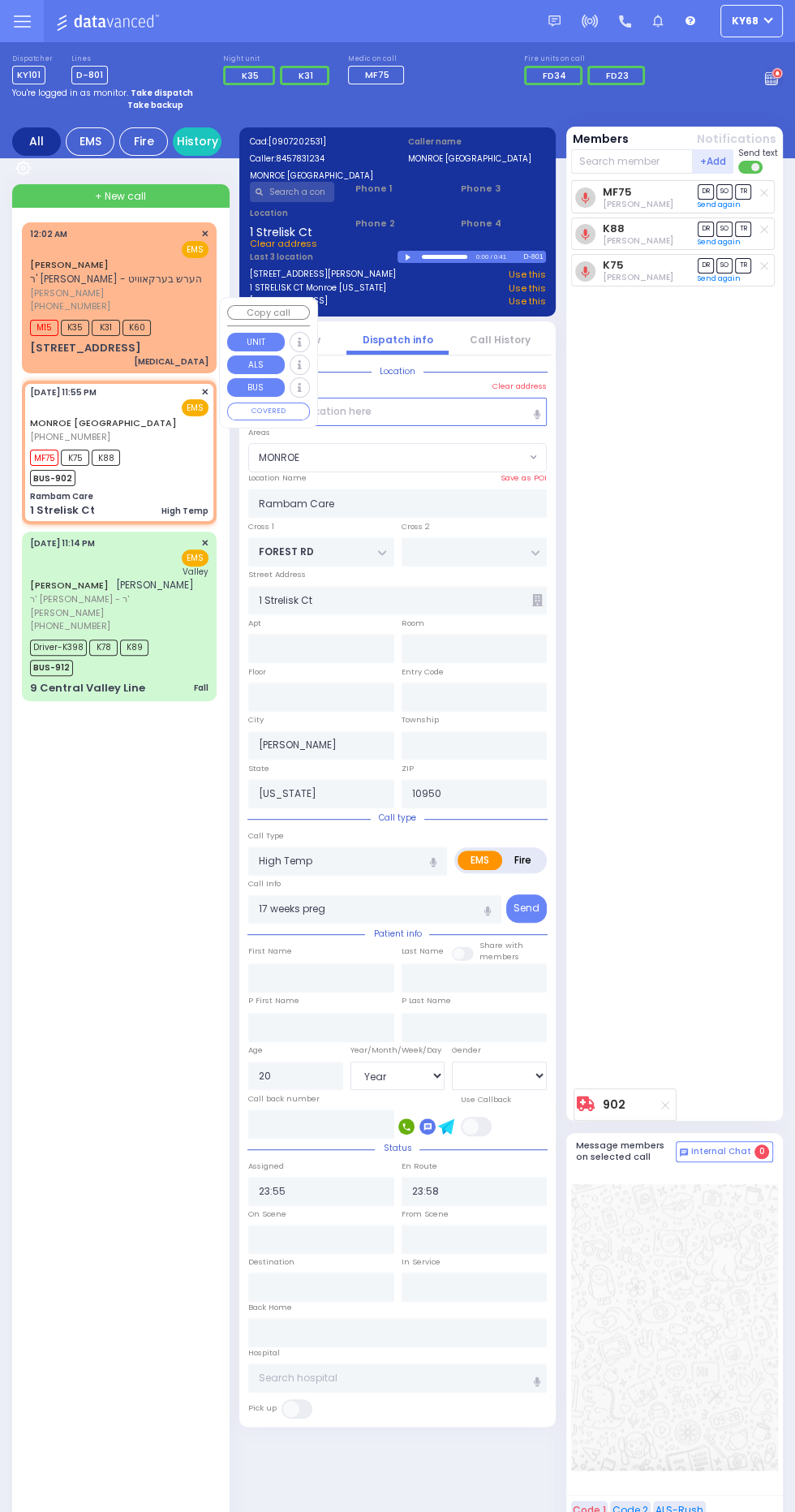
click at [737, 1081] on div "MF75 Abraham Berger DR SO TR Sending text K88 DR" at bounding box center [676, 631] width 211 height 901
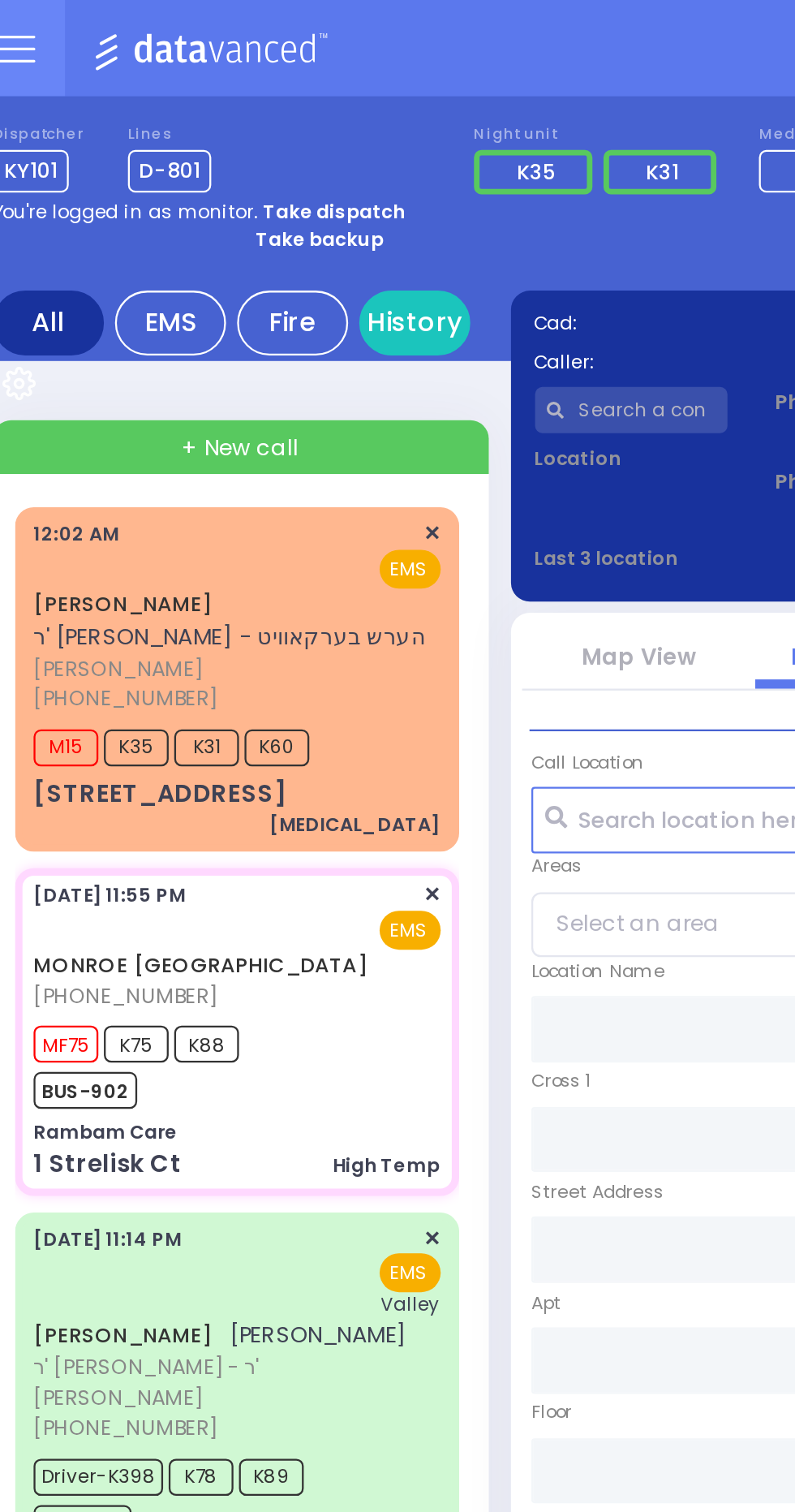
select select
type input "High Temp"
radio input "true"
type input "17 weeks preg"
type input "Unknown"
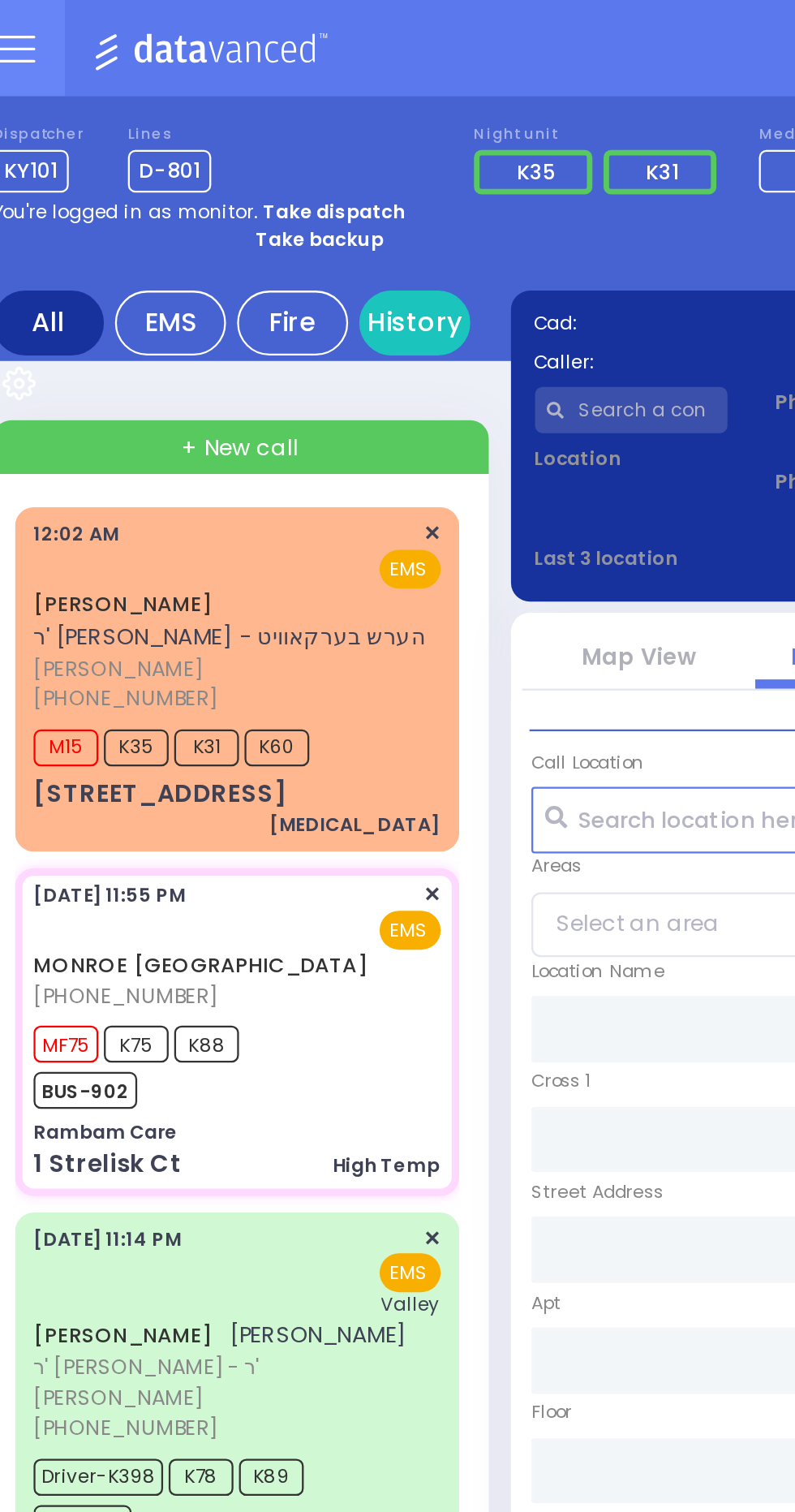
type input "Unknown"
type input "20"
select select "Year"
select select "[DEMOGRAPHIC_DATA]"
type input "23:55"
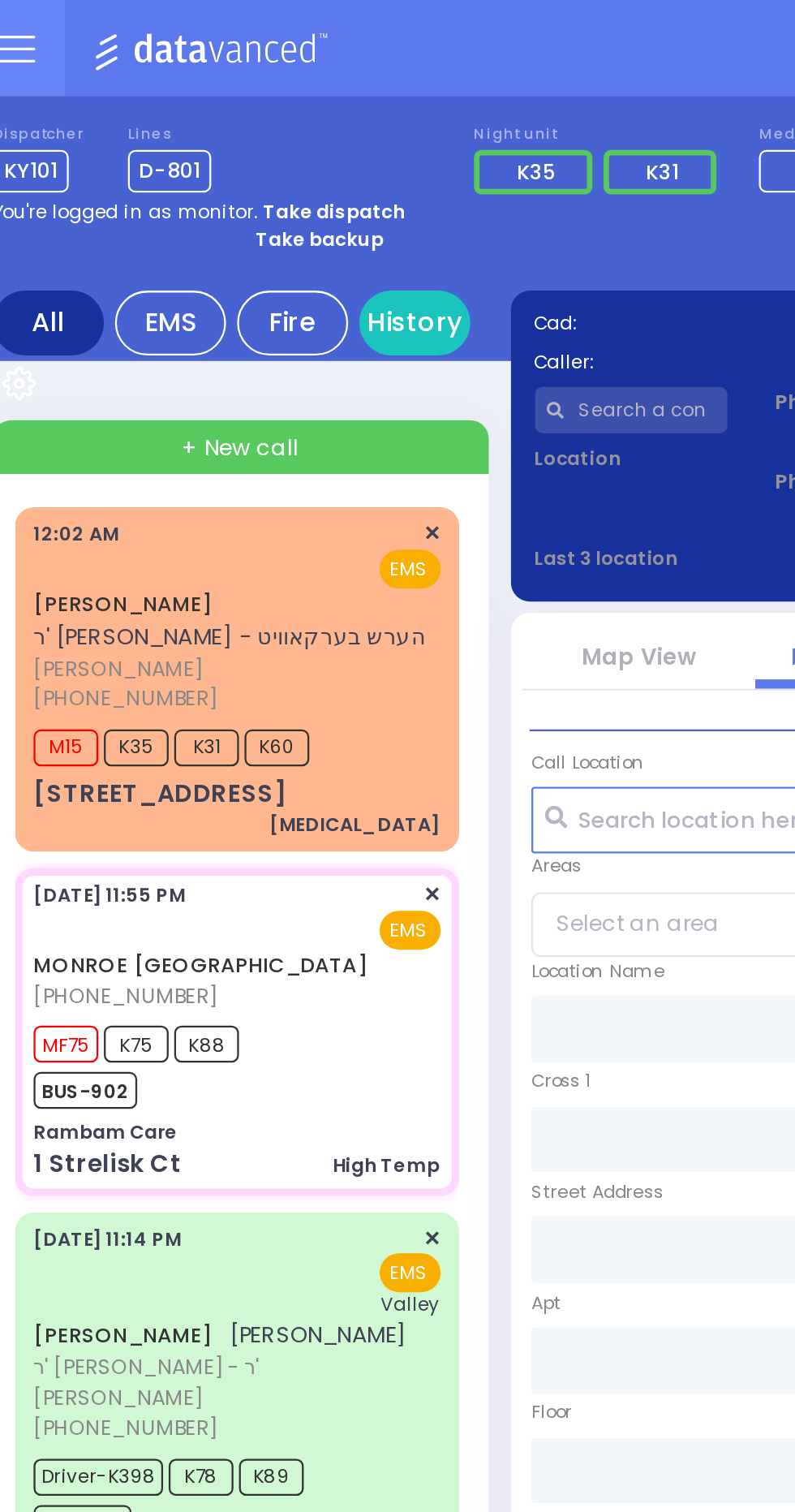
type input "23:58"
type input "00:00"
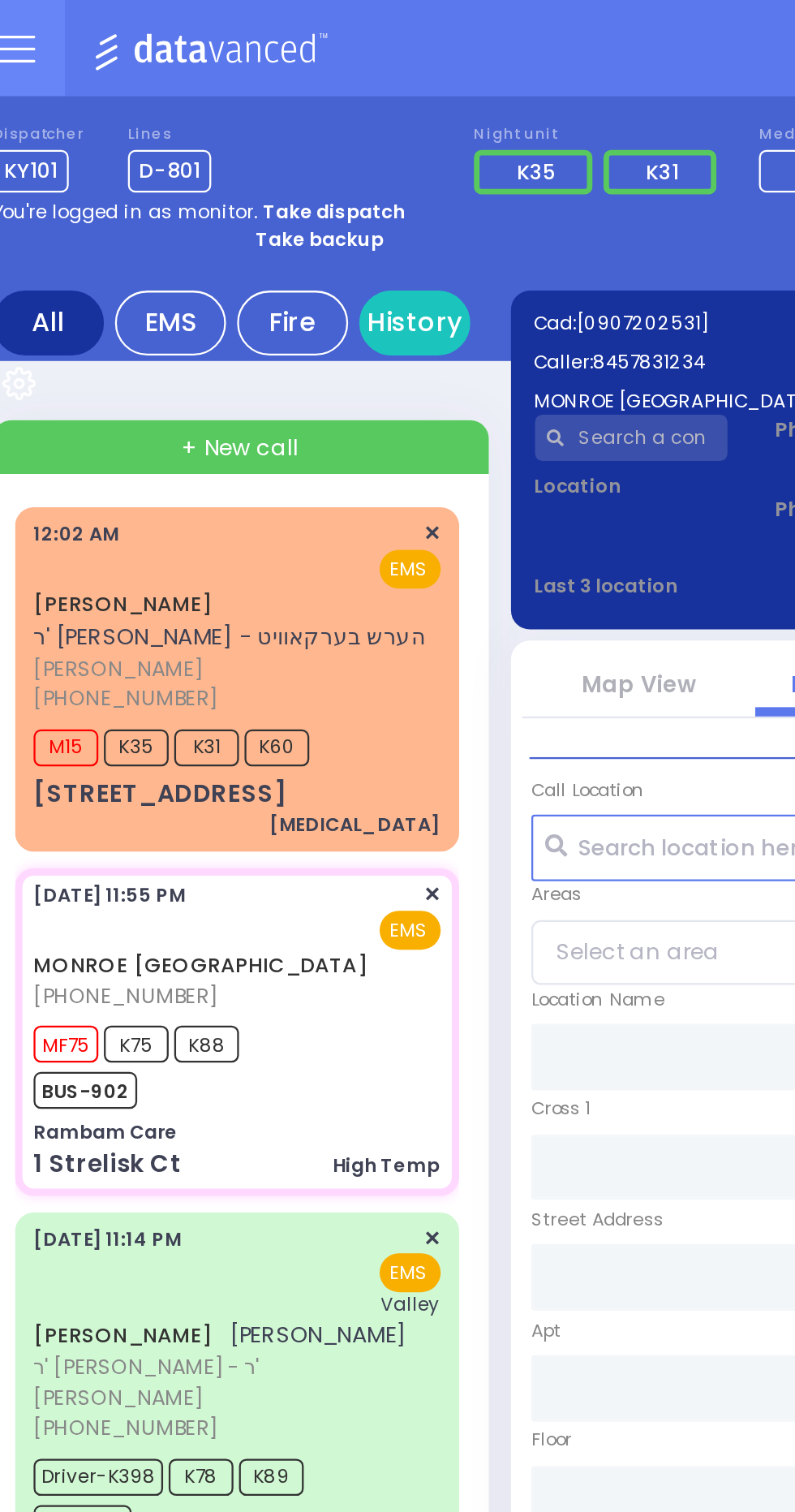
type input "Rambam Care"
type input "FOREST RD"
type input "1 Strelisk Ct"
type input "Kiryas Joel"
type input "[US_STATE]"
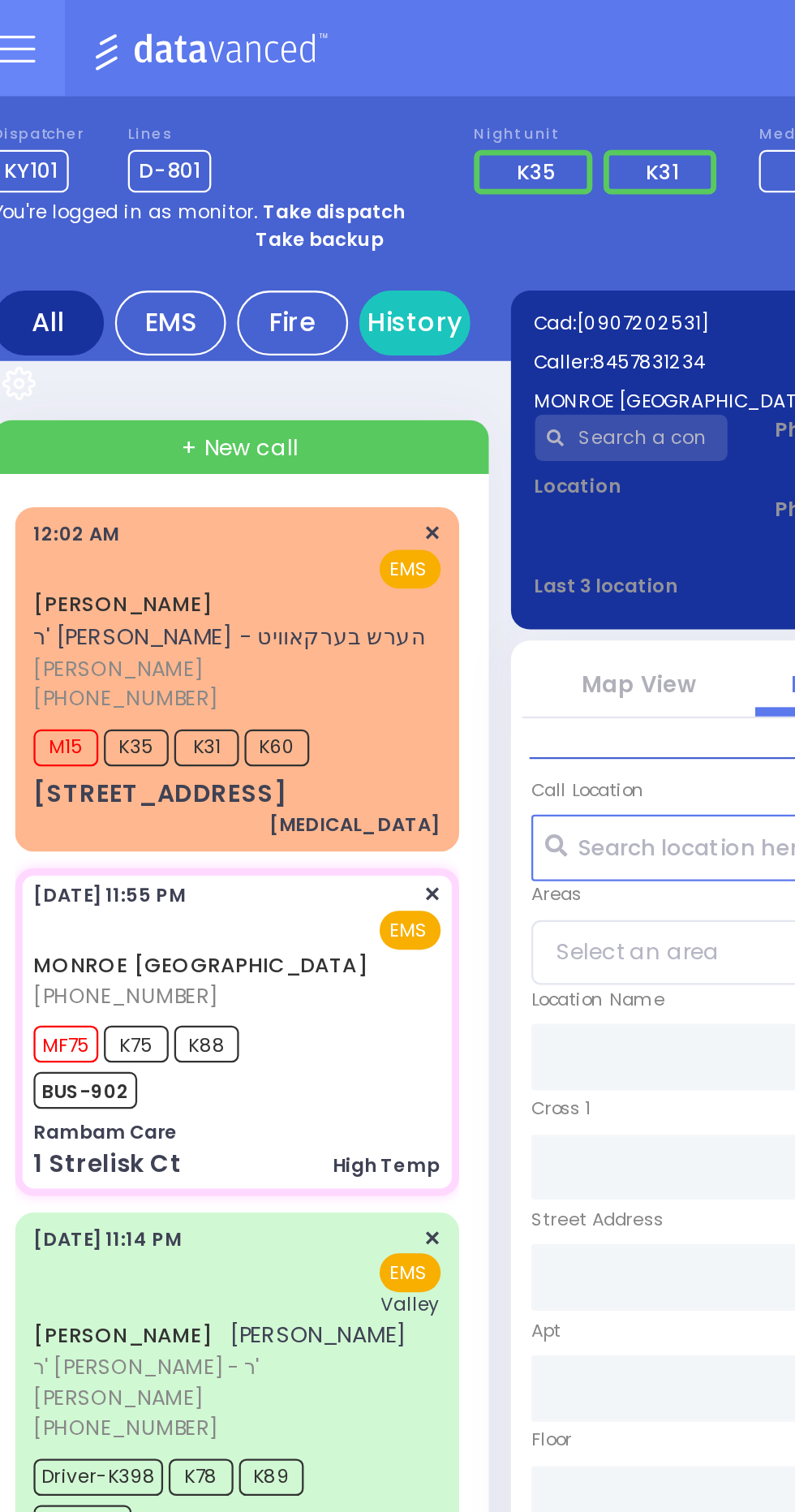
type input "10950"
select select "MONROE"
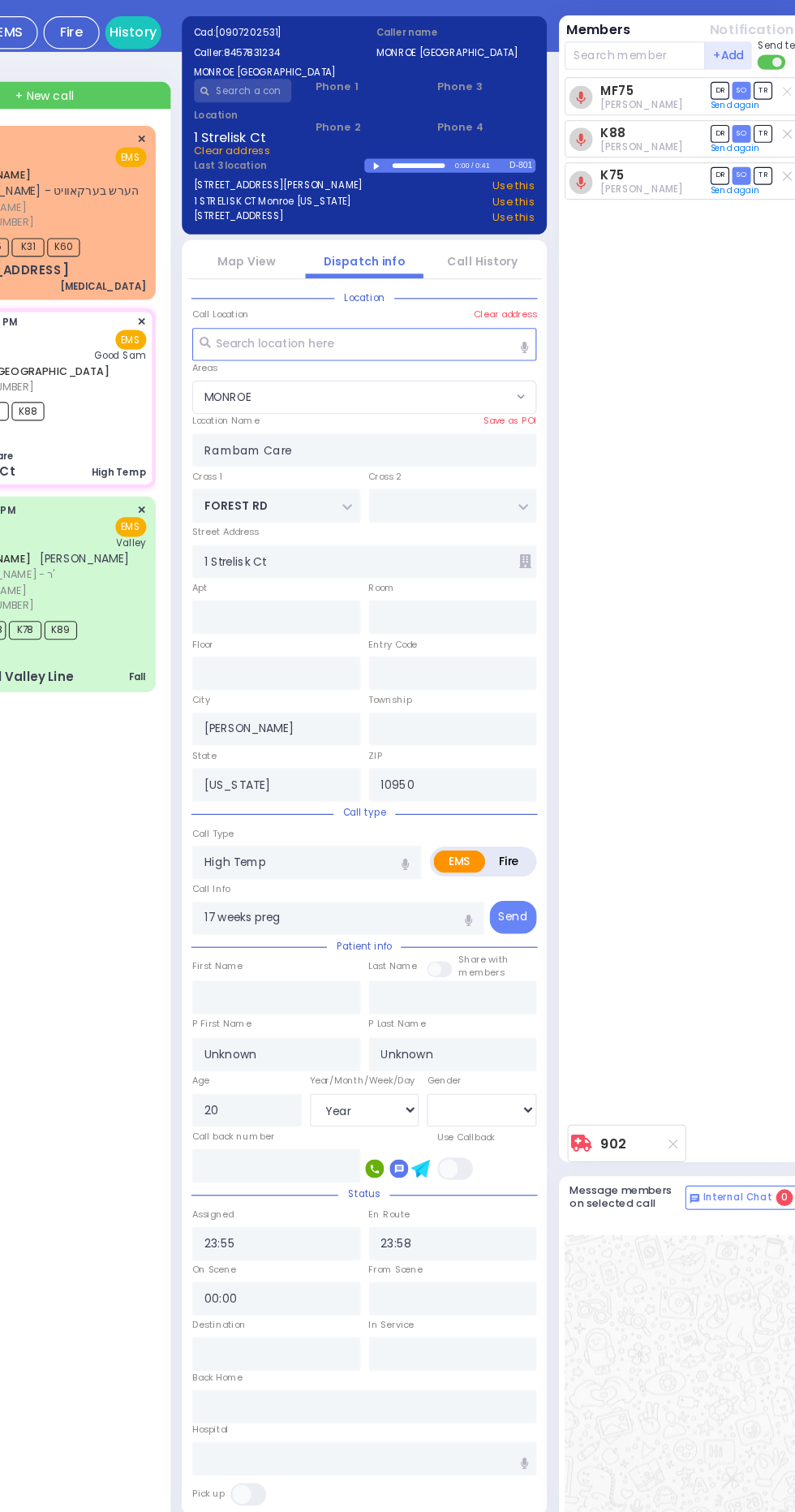
select select
radio input "true"
select select "Year"
select select "[DEMOGRAPHIC_DATA]"
type input "Good Samaritan Hospital"
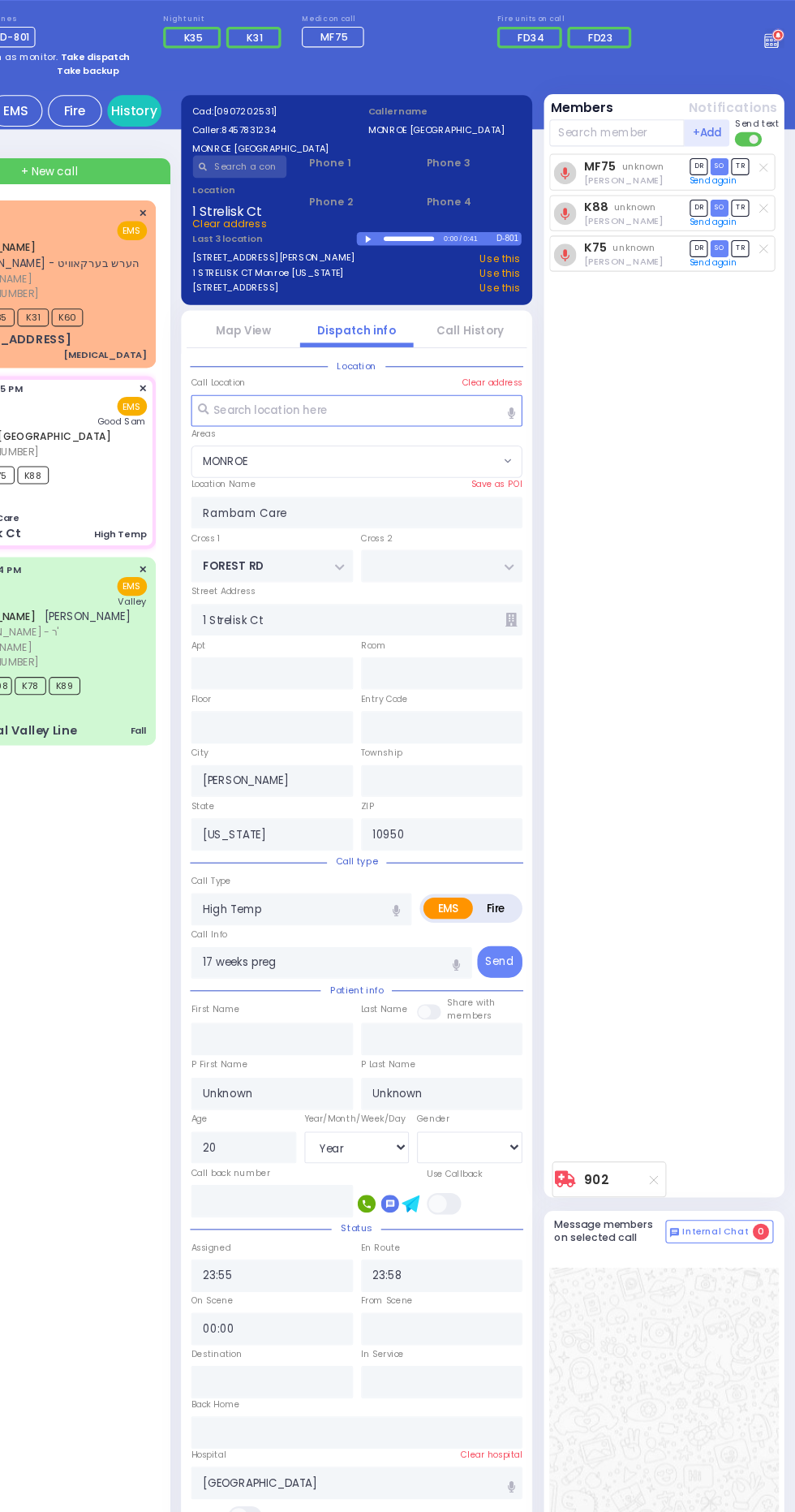
select select "MONROE"
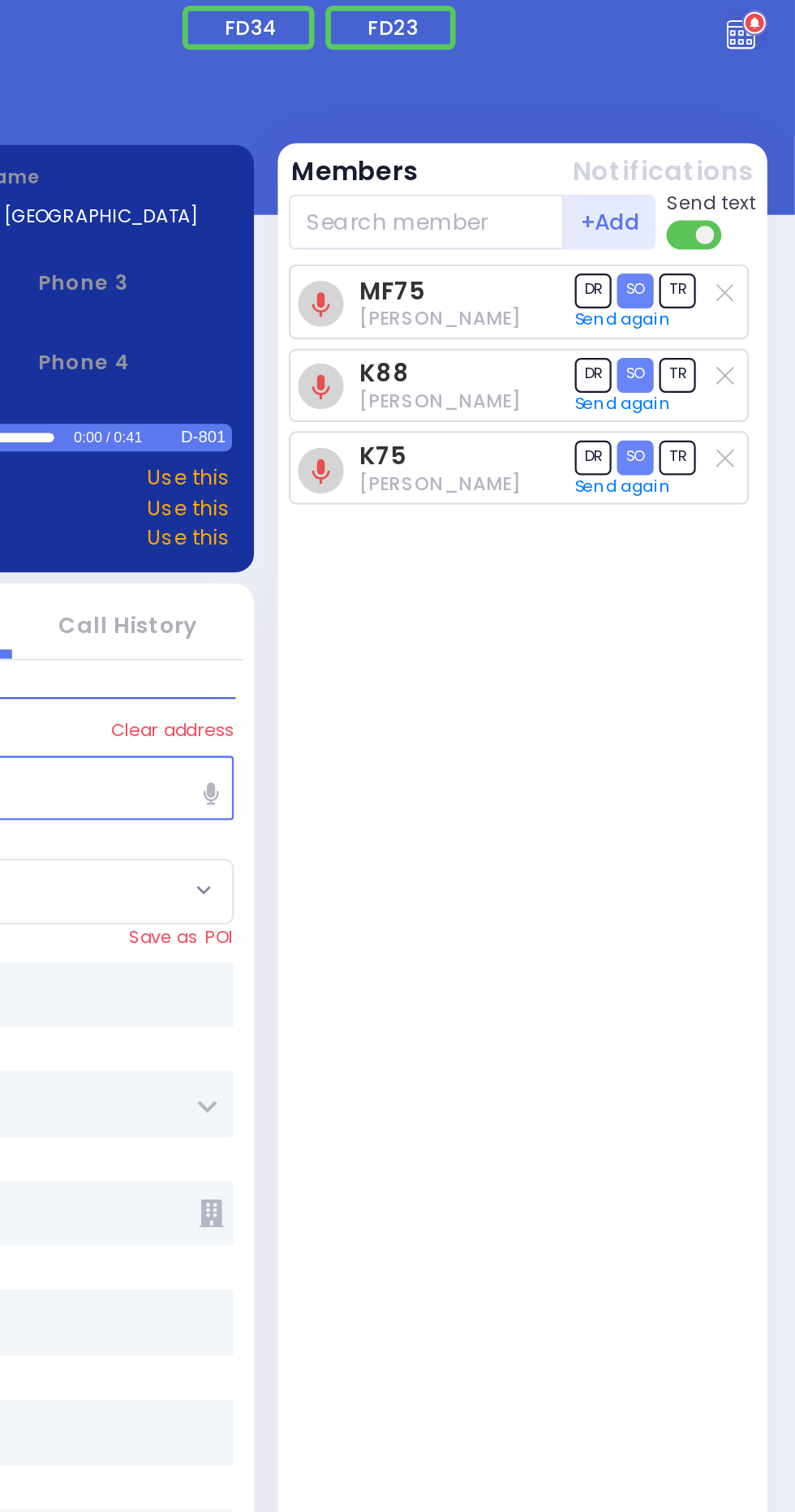
select select
radio input "true"
select select "Year"
select select "[DEMOGRAPHIC_DATA]"
type input "12:08"
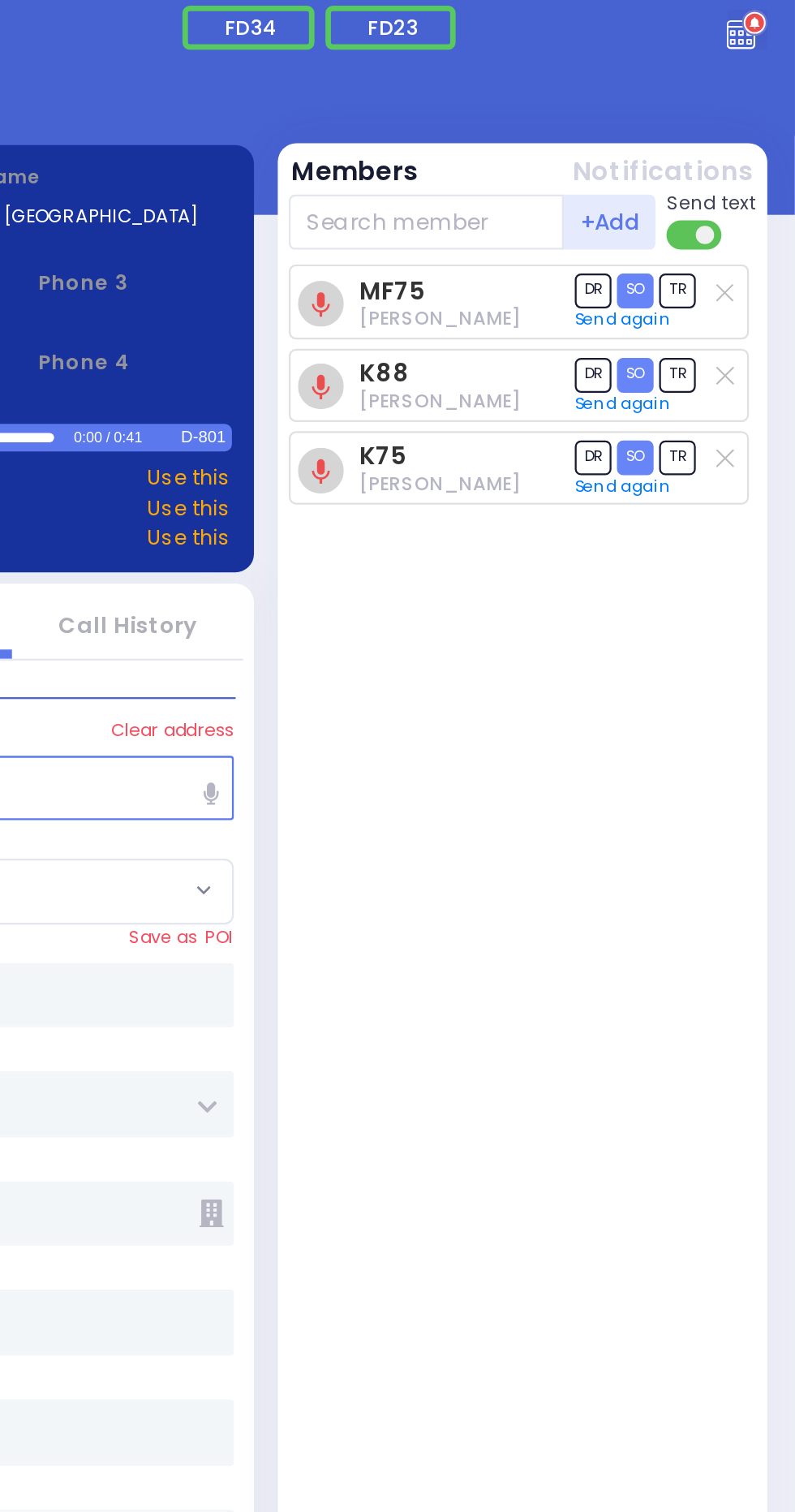
select select "MONROE"
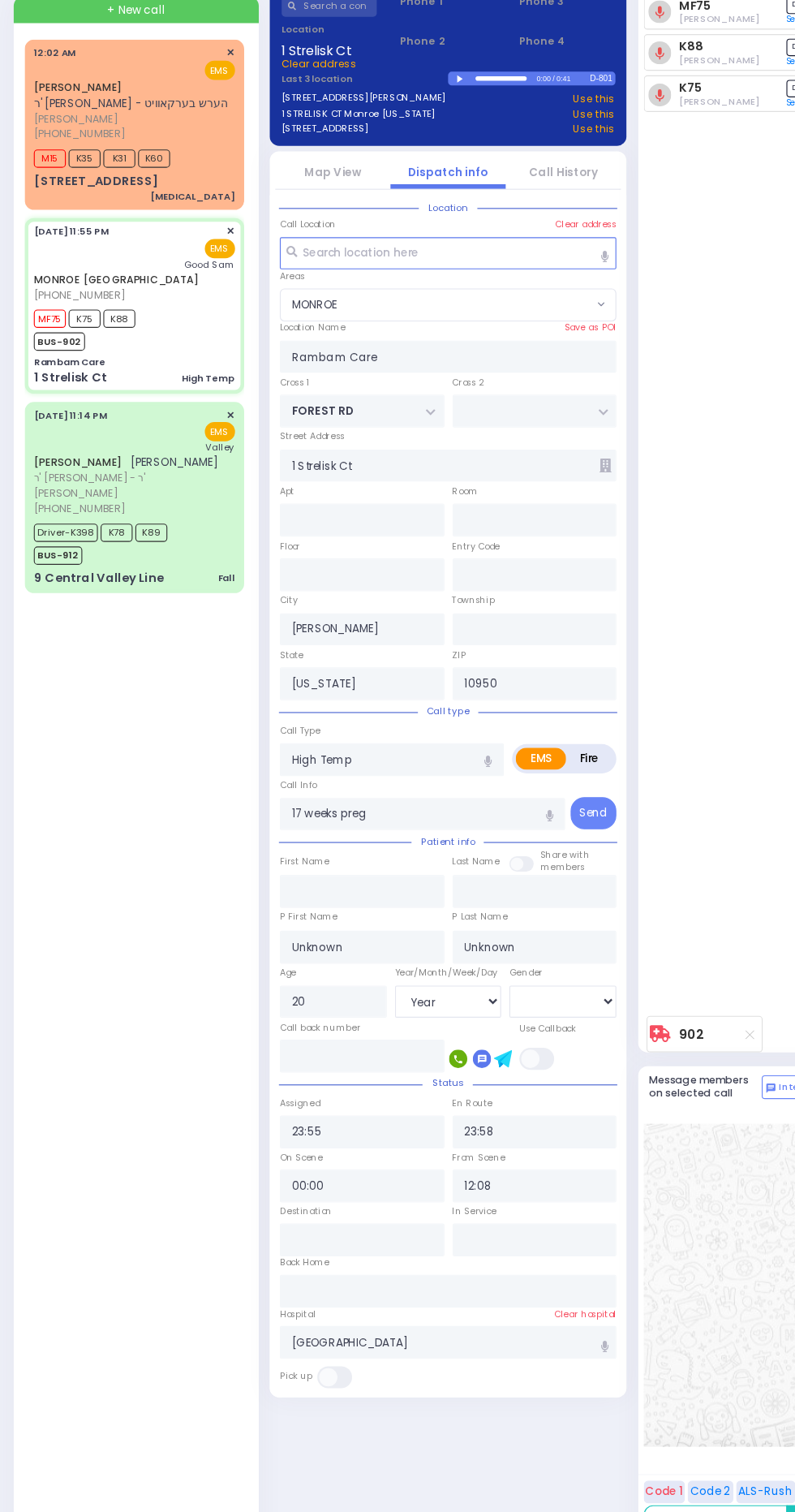
scroll to position [22, 0]
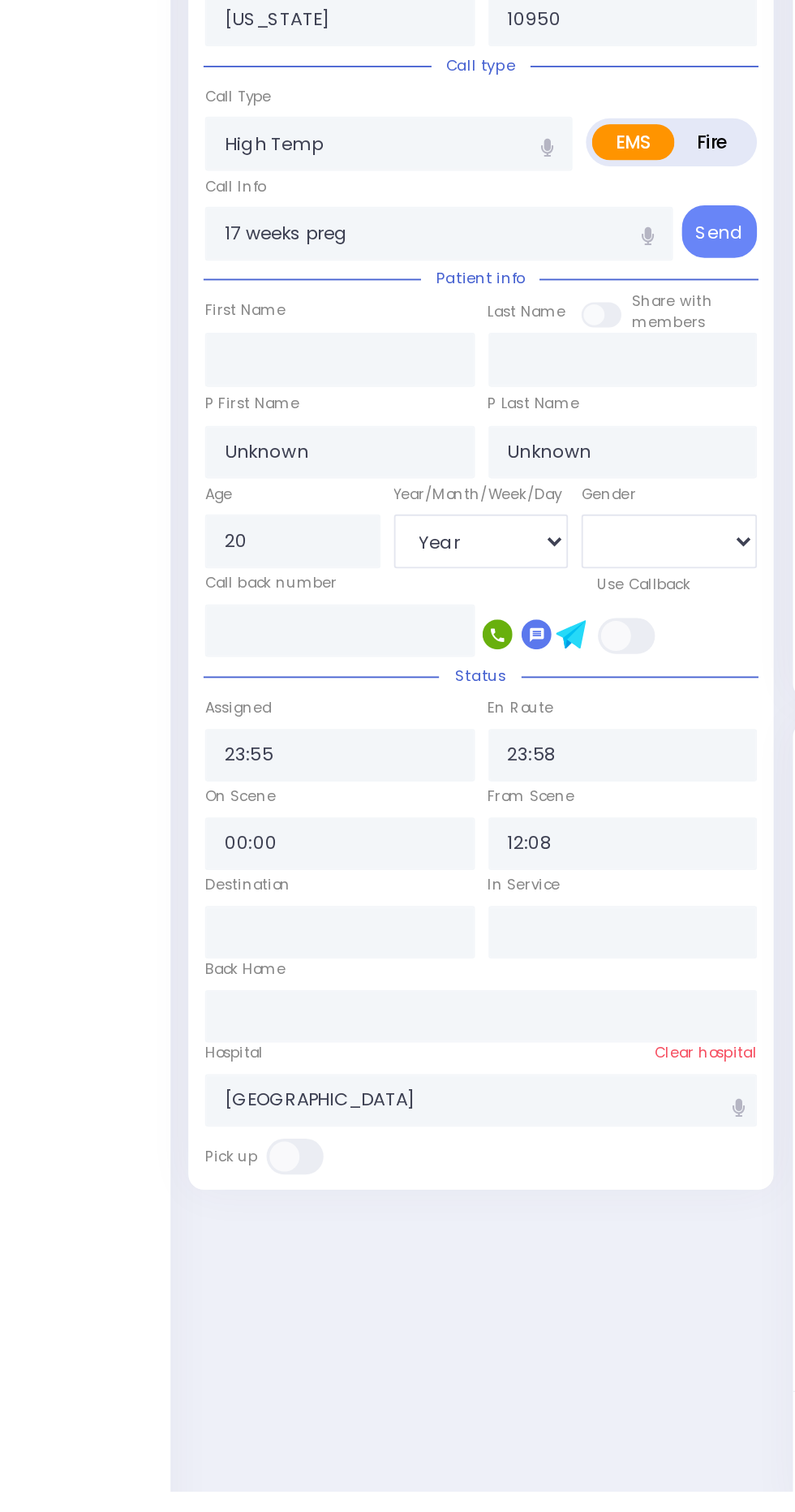
select select
radio input "true"
select select "Year"
select select "[DEMOGRAPHIC_DATA]"
type input "12:09"
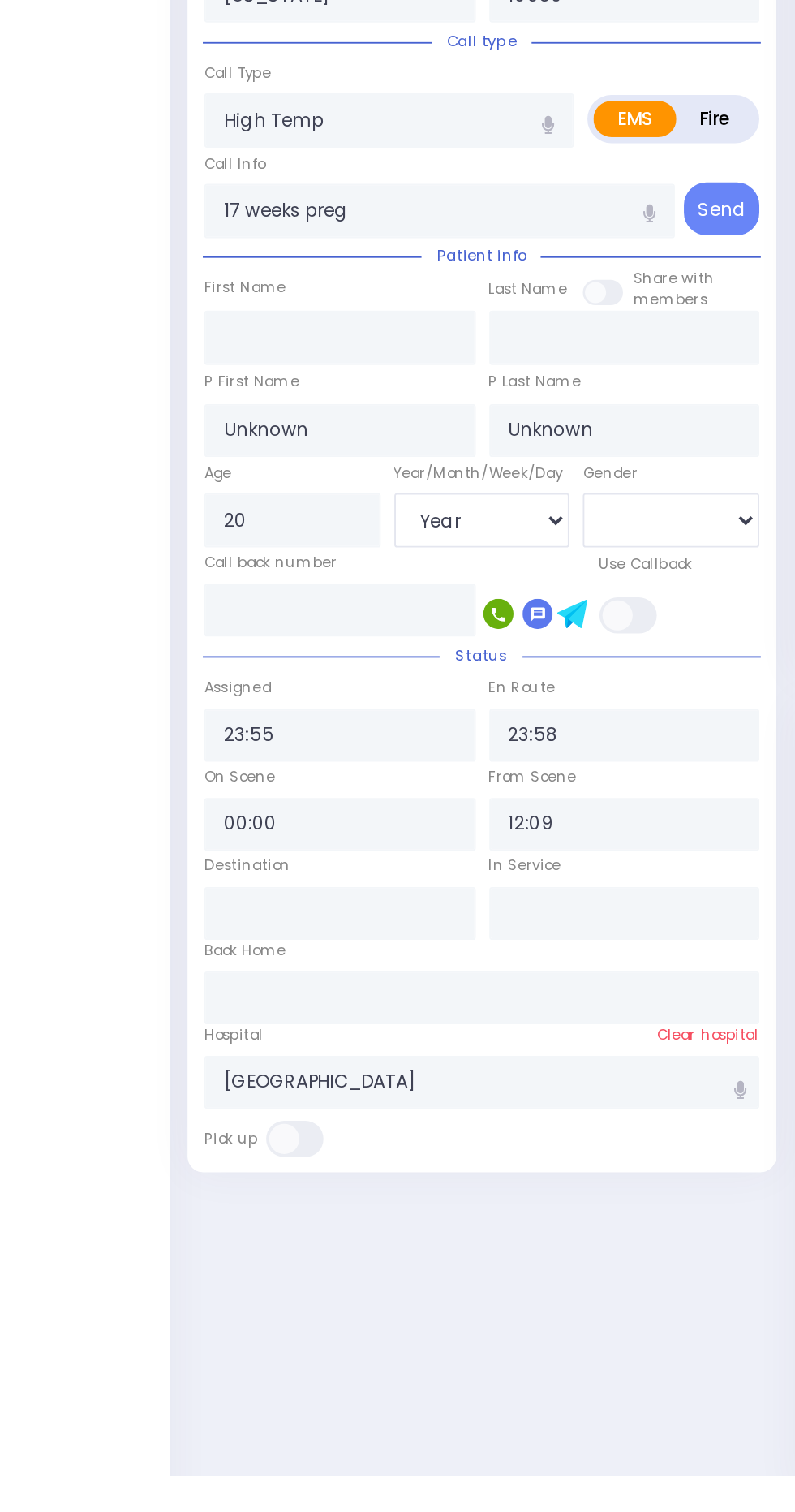
select select "MONROE"
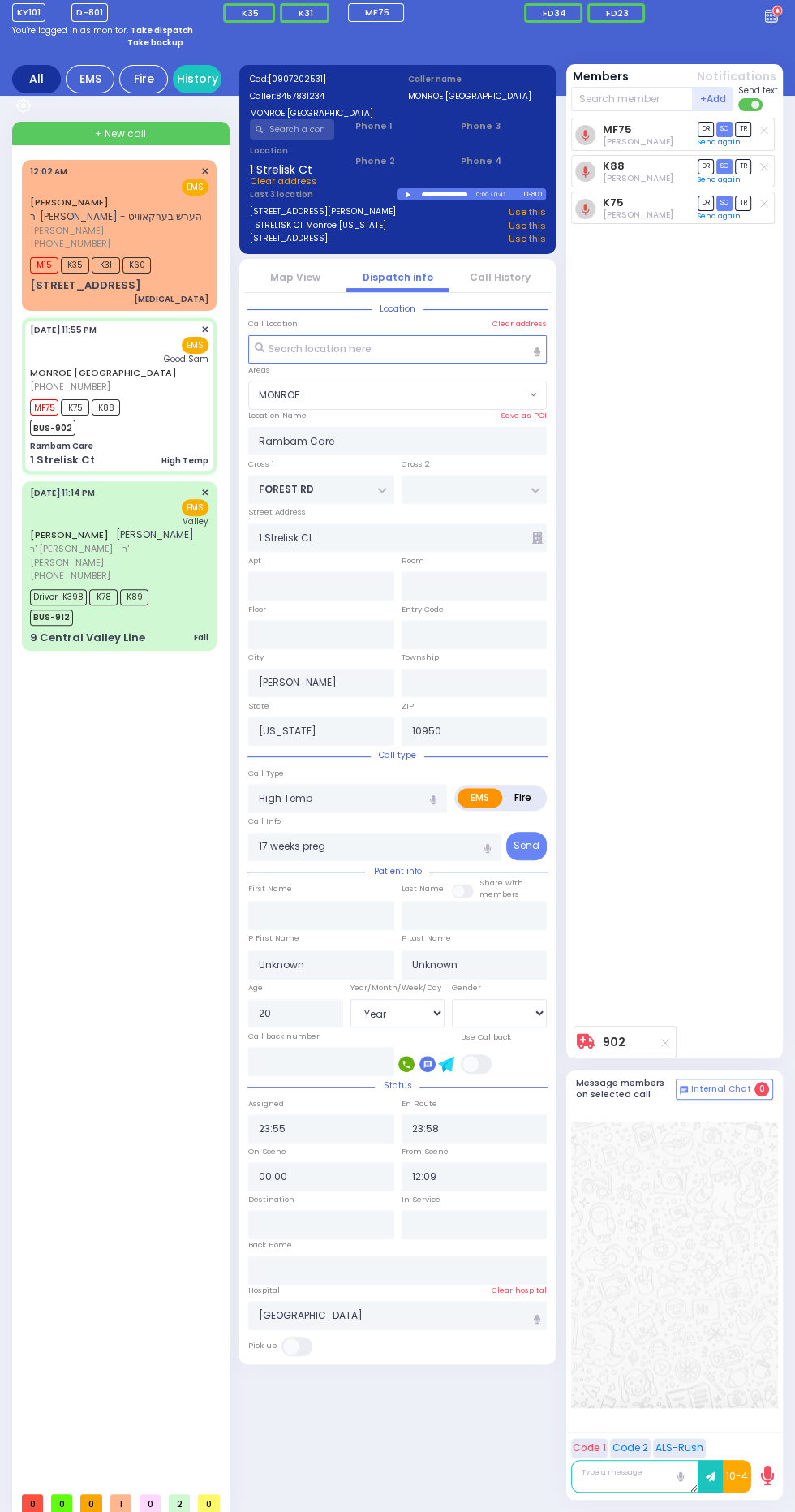
scroll to position [0, 0]
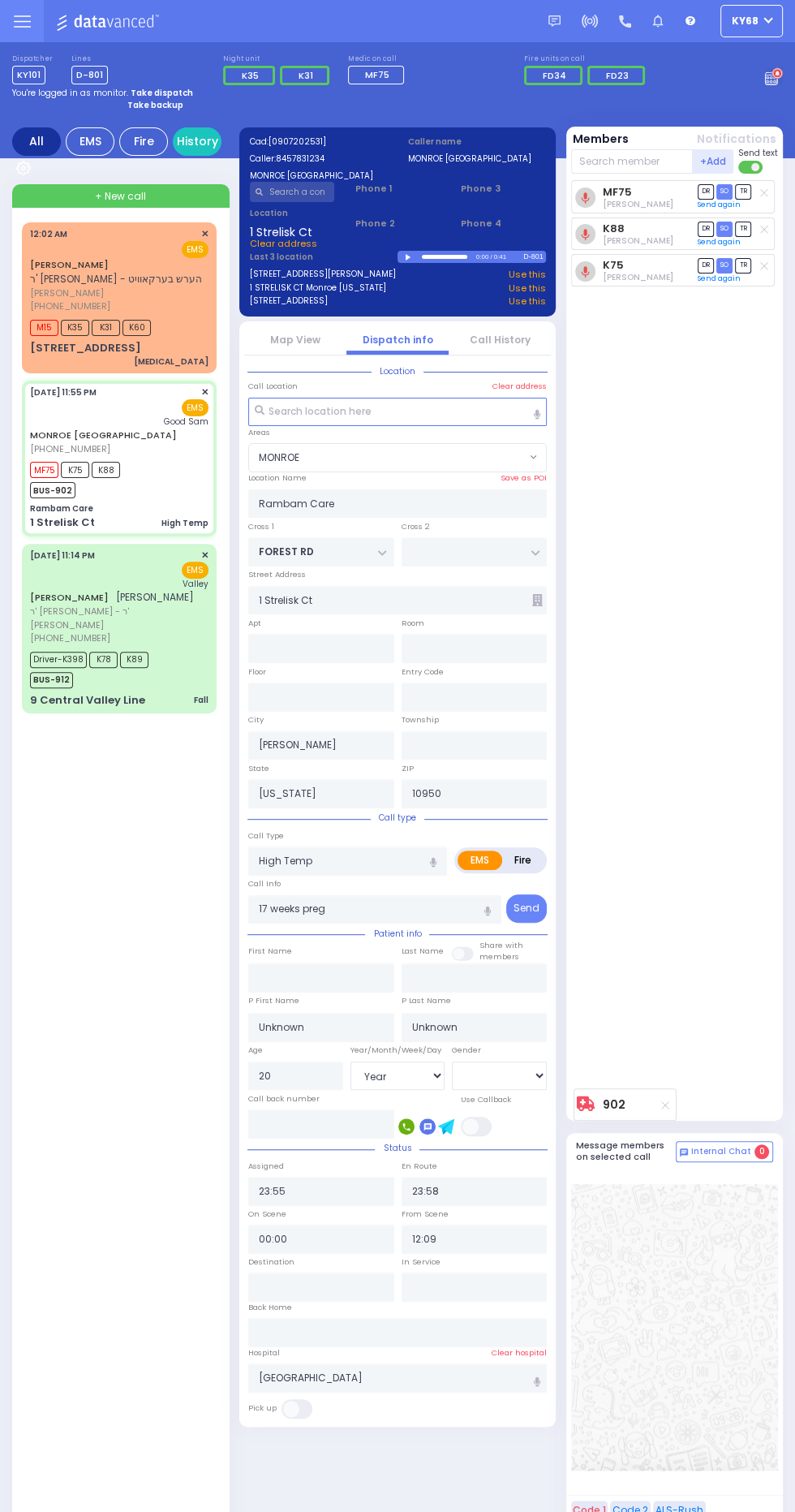
select select
radio input "true"
select select "Year"
select select "[DEMOGRAPHIC_DATA]"
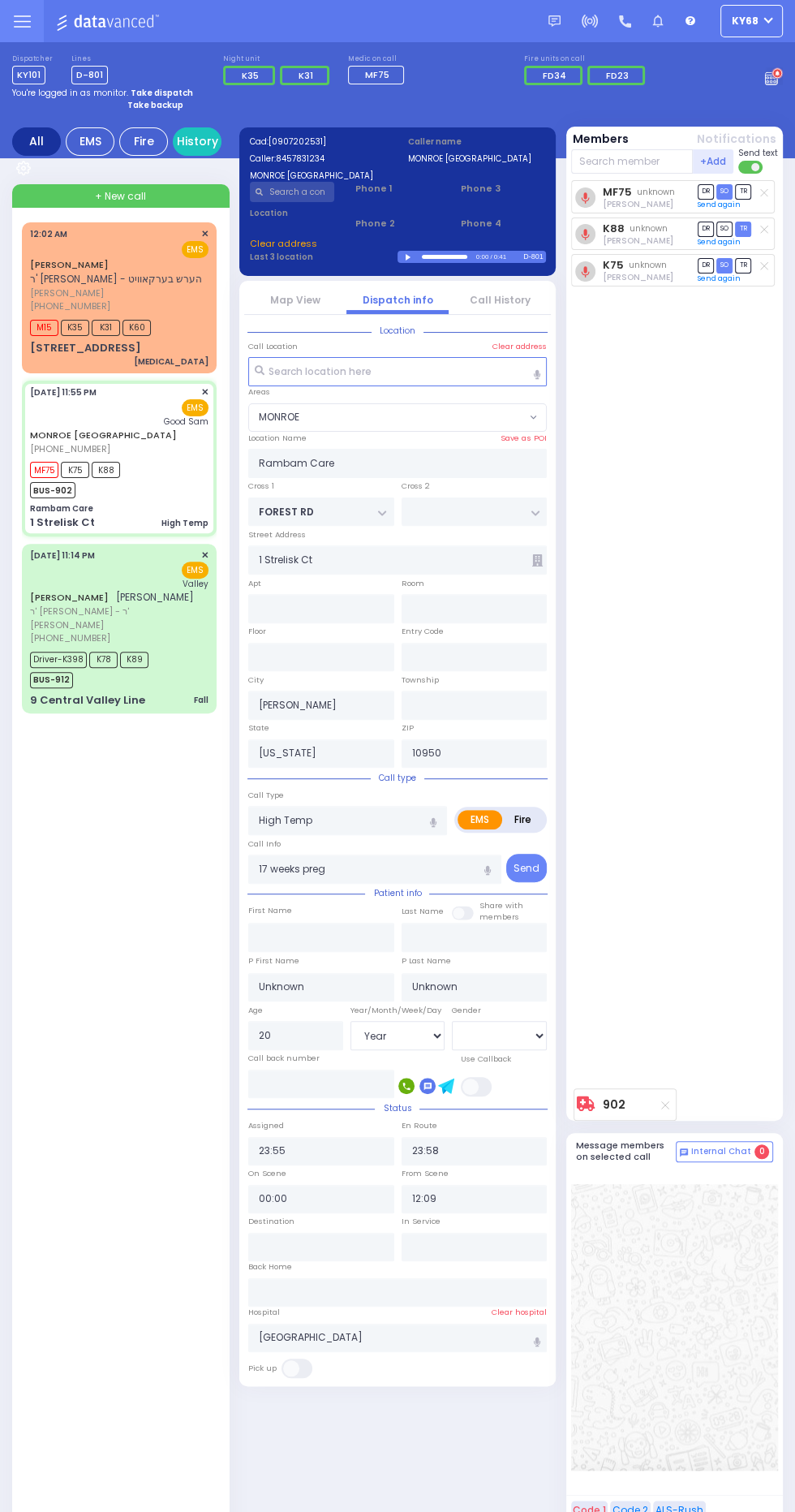
select select "MONROE"
select select
radio input "true"
select select "Year"
select select "[DEMOGRAPHIC_DATA]"
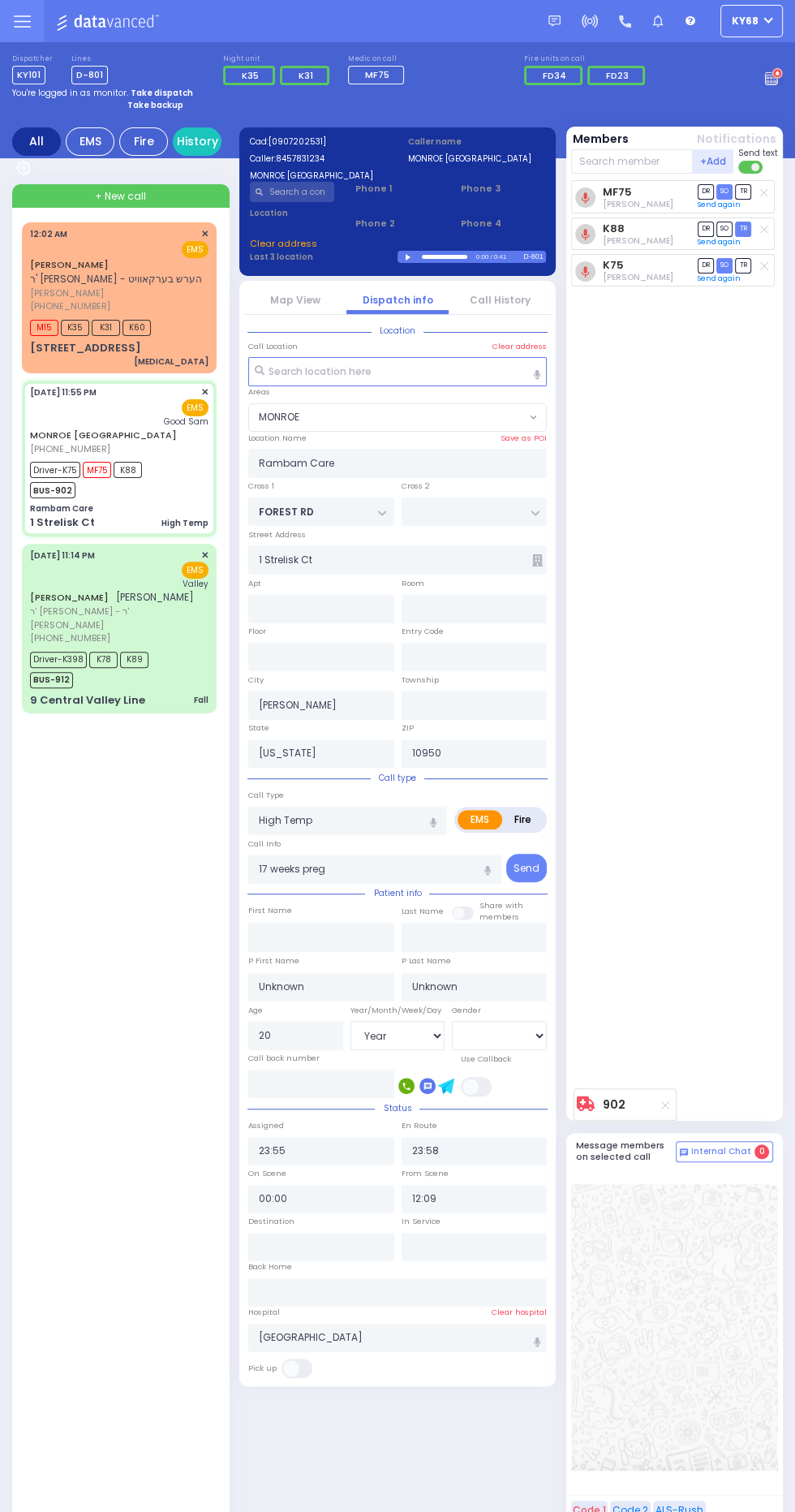
select select "MONROE"
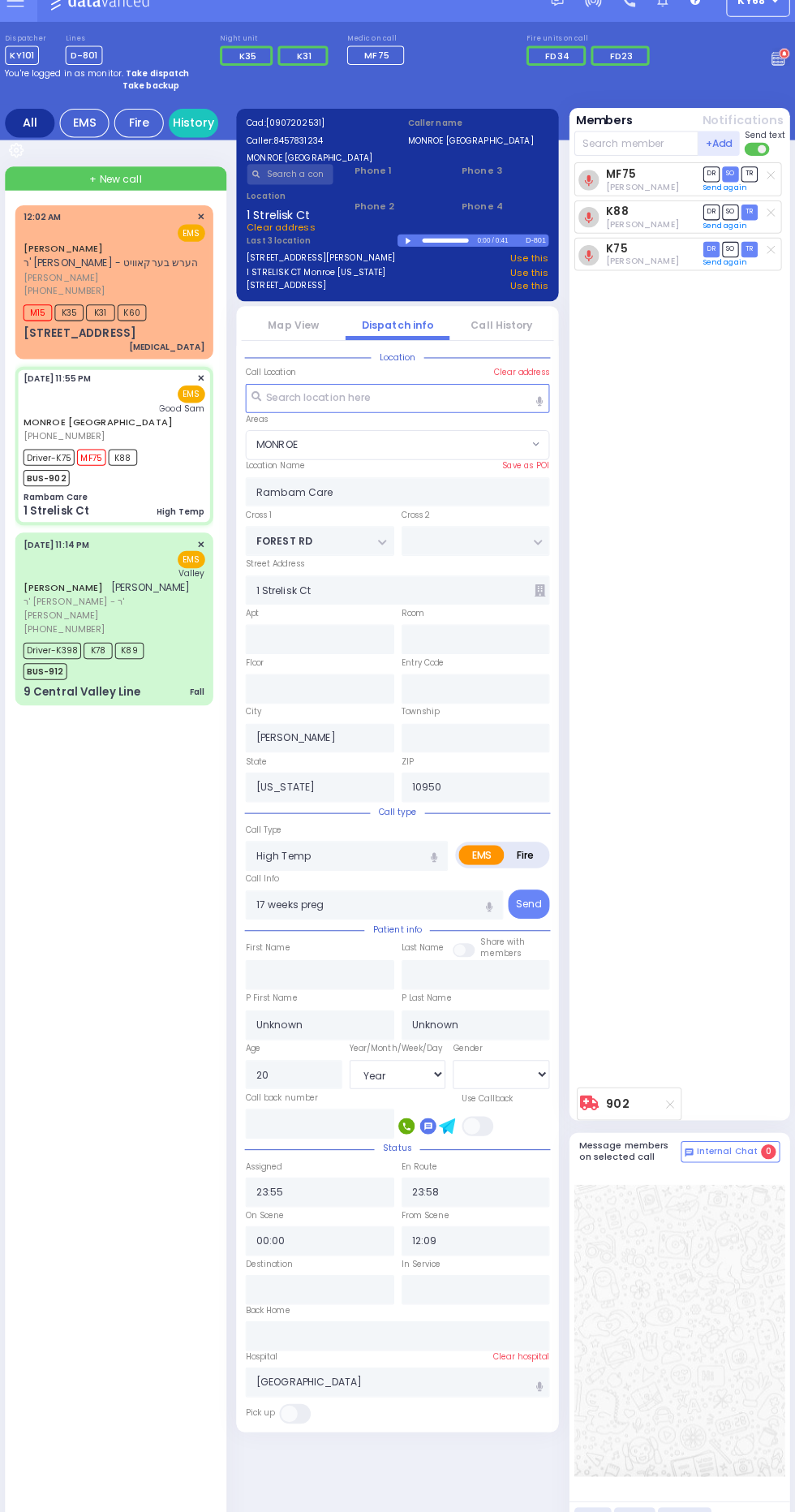
select select
radio input "true"
select select "Year"
select select "[DEMOGRAPHIC_DATA]"
type input "23:59"
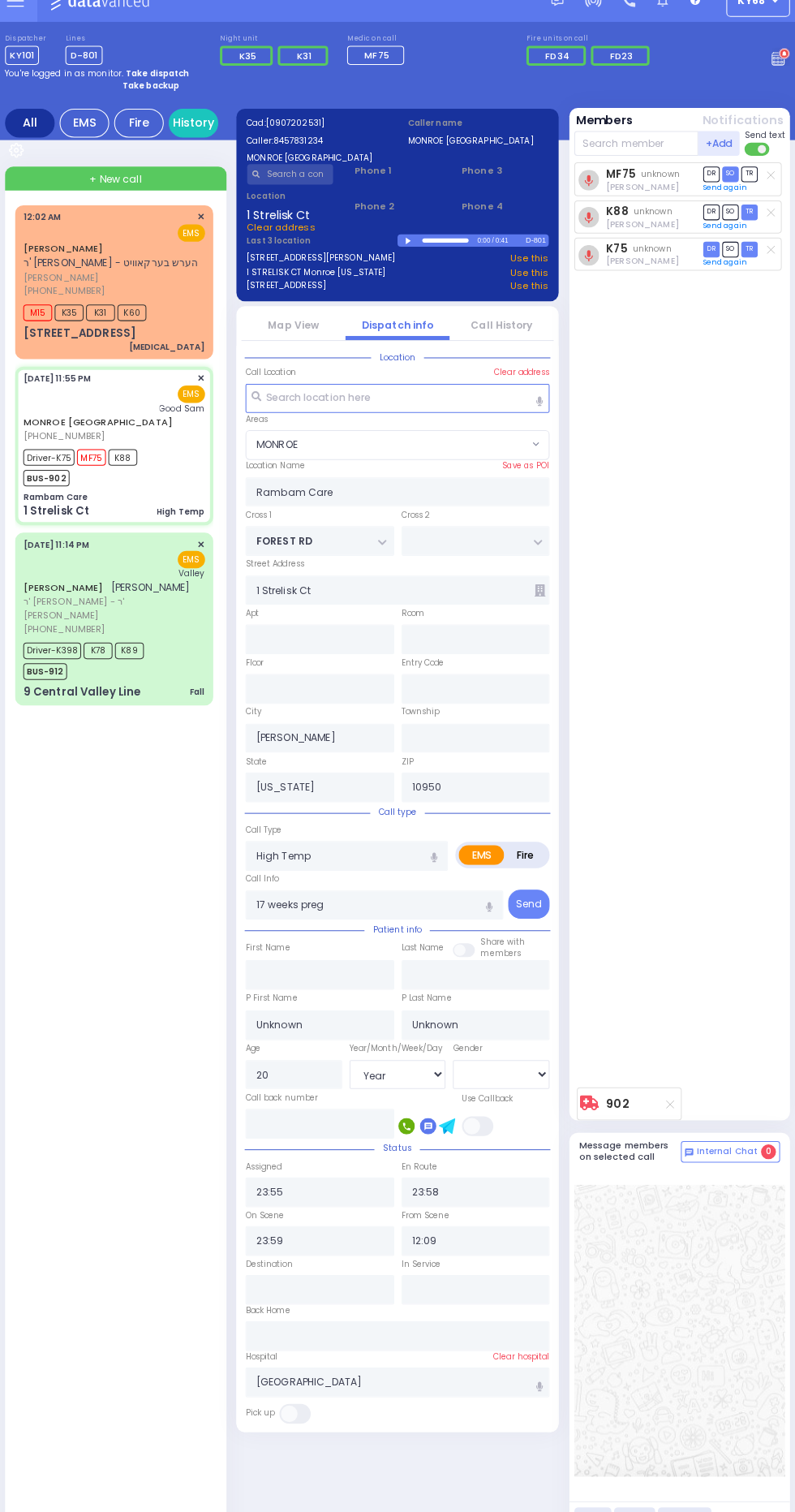
select select "MONROE"
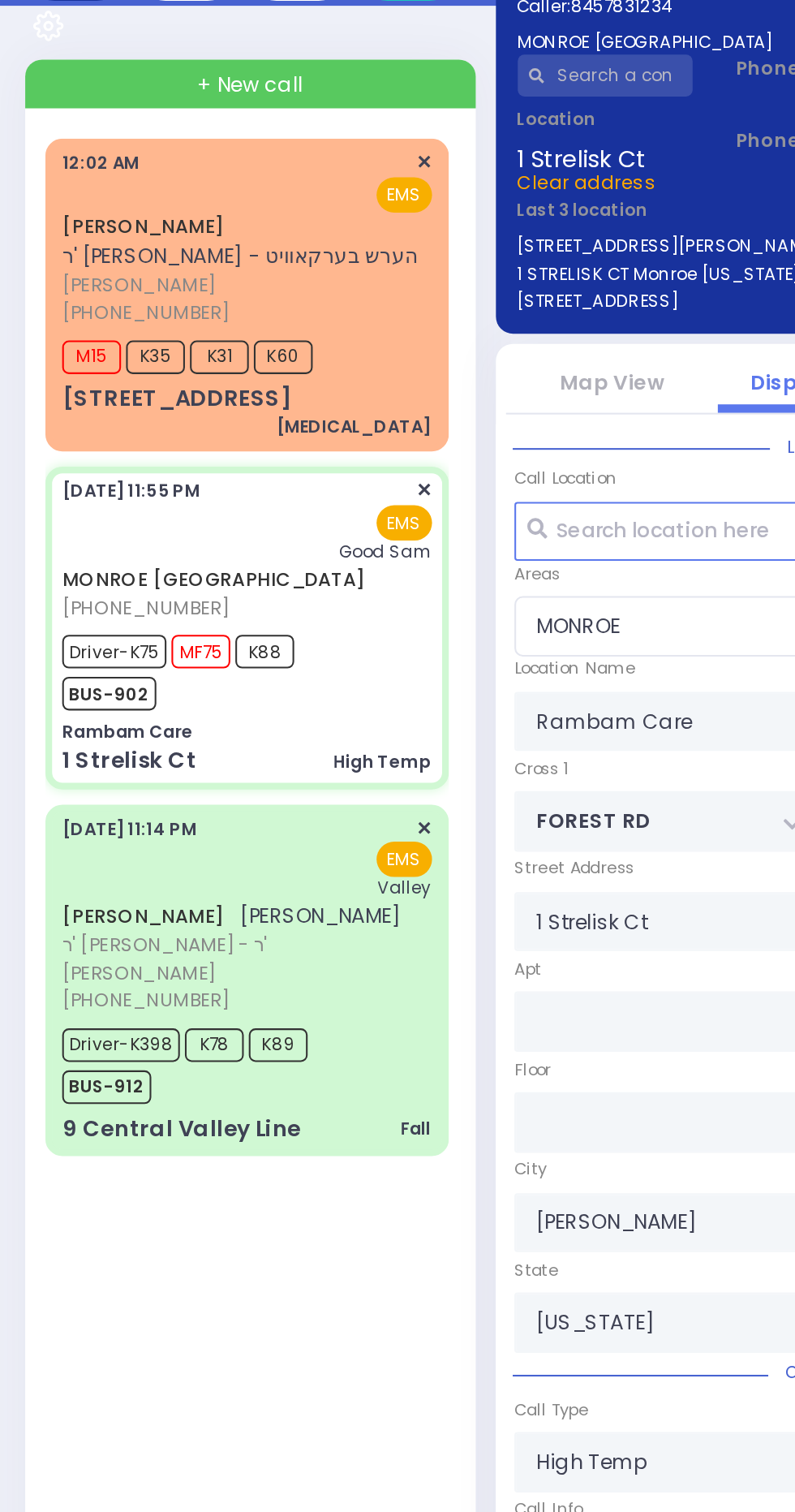
click at [301, 344] on link "Map View" at bounding box center [295, 339] width 50 height 14
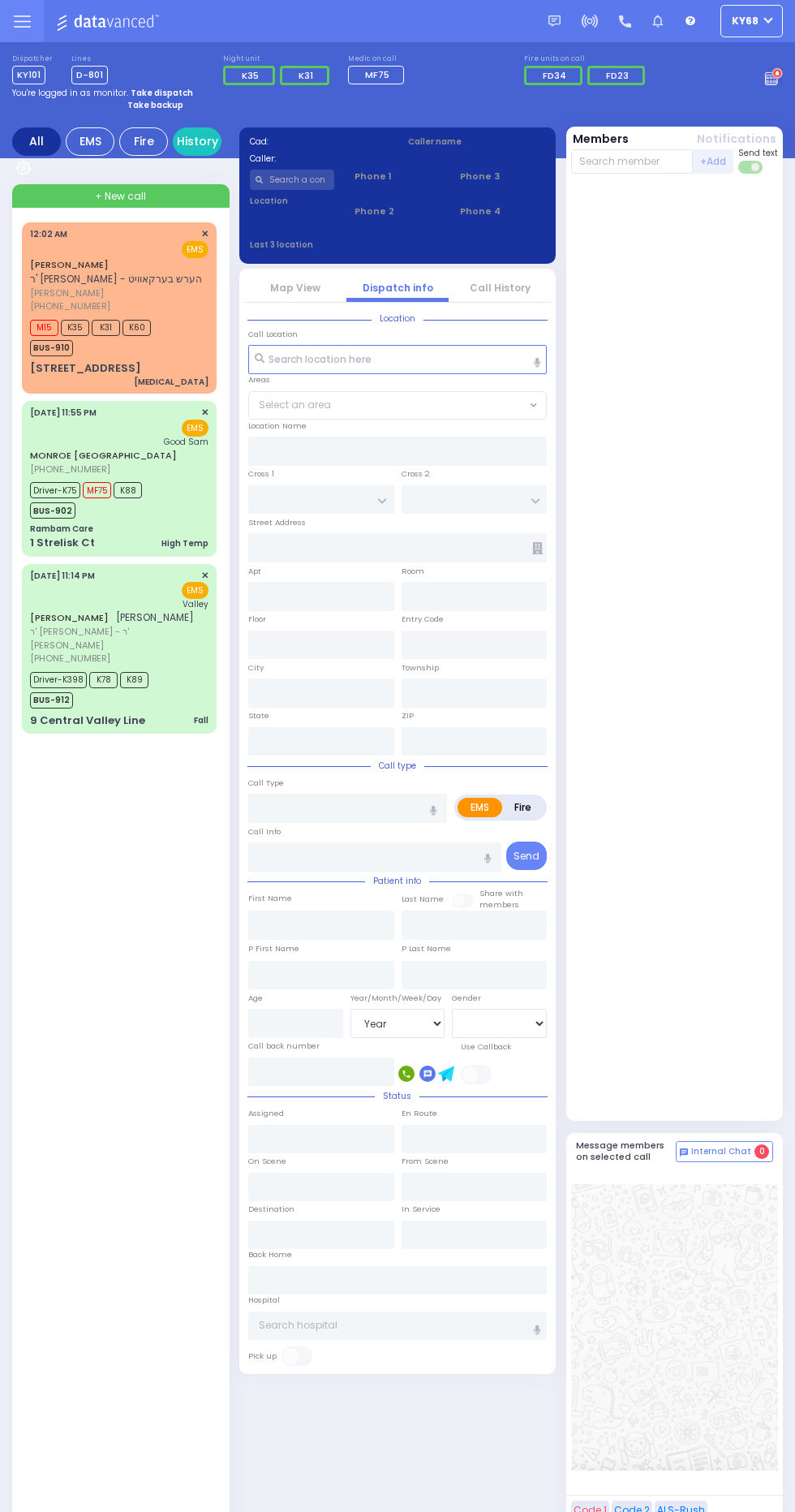
select select "Year"
select select "[DEMOGRAPHIC_DATA]"
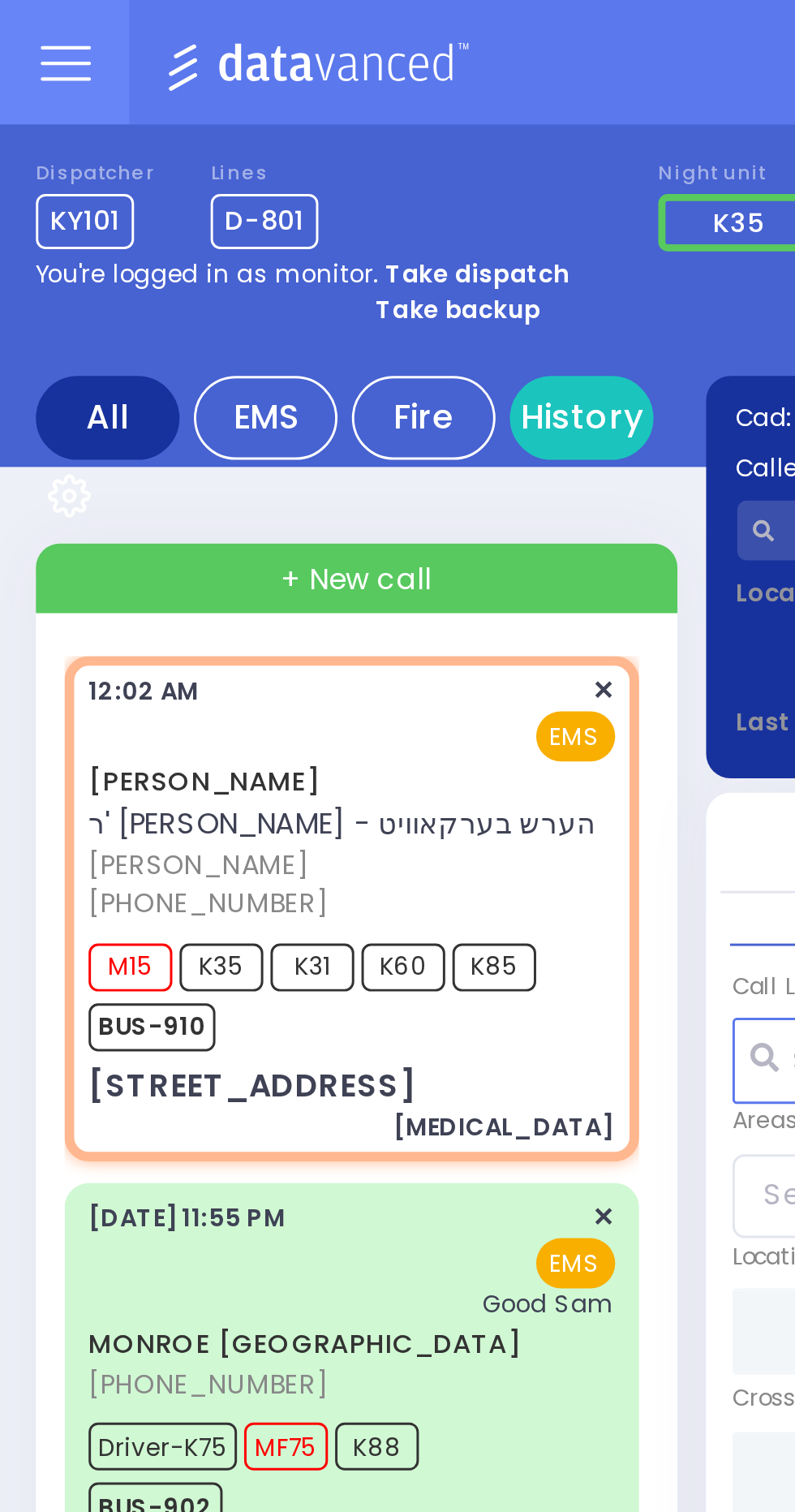
select select
type input "[MEDICAL_DATA]"
radio input "true"
type input "MOSHE"
type input "[PERSON_NAME]"
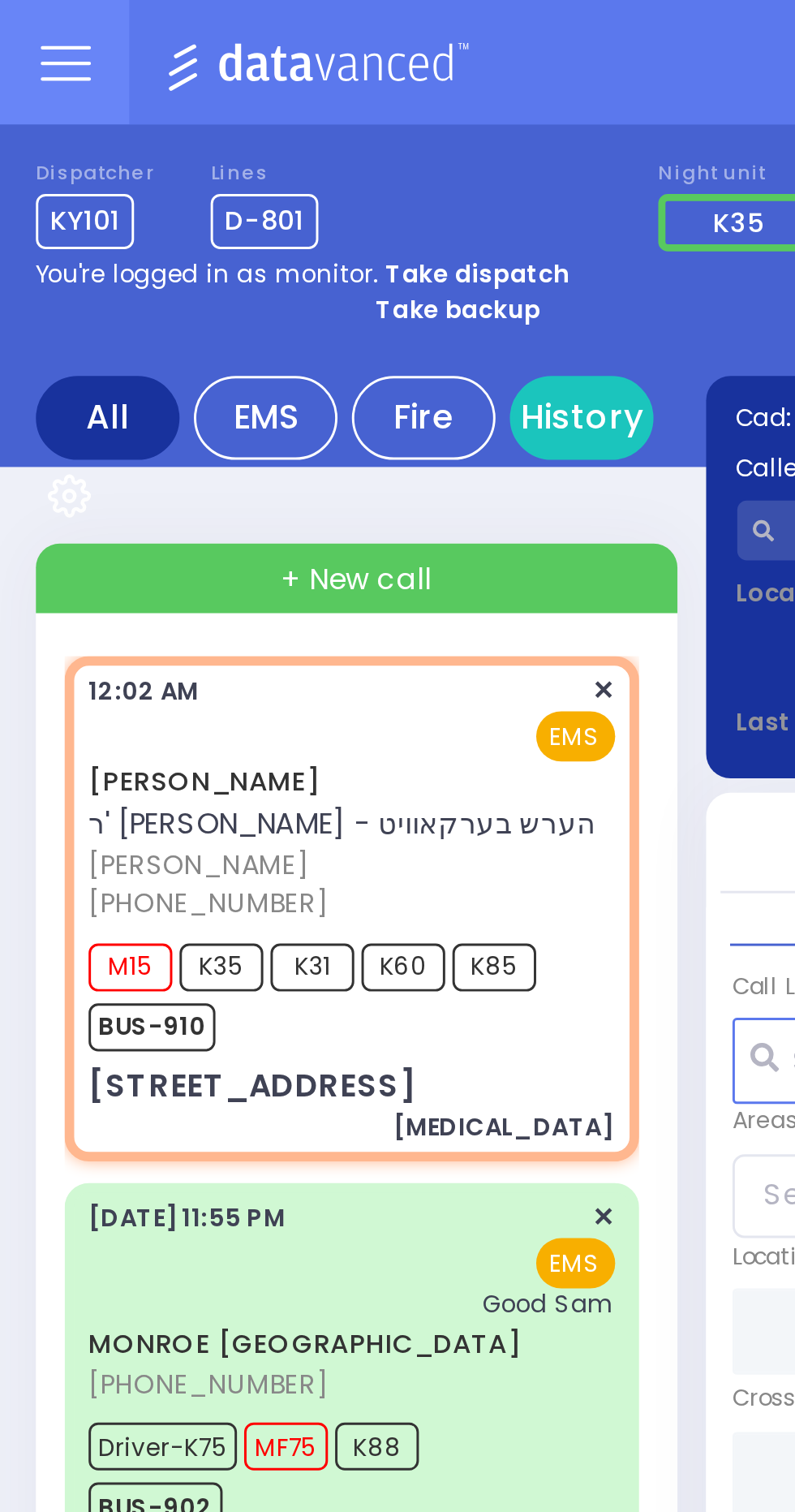
type input "18"
select select "Year"
select select "[DEMOGRAPHIC_DATA]"
type input "00:02"
type input "00:04"
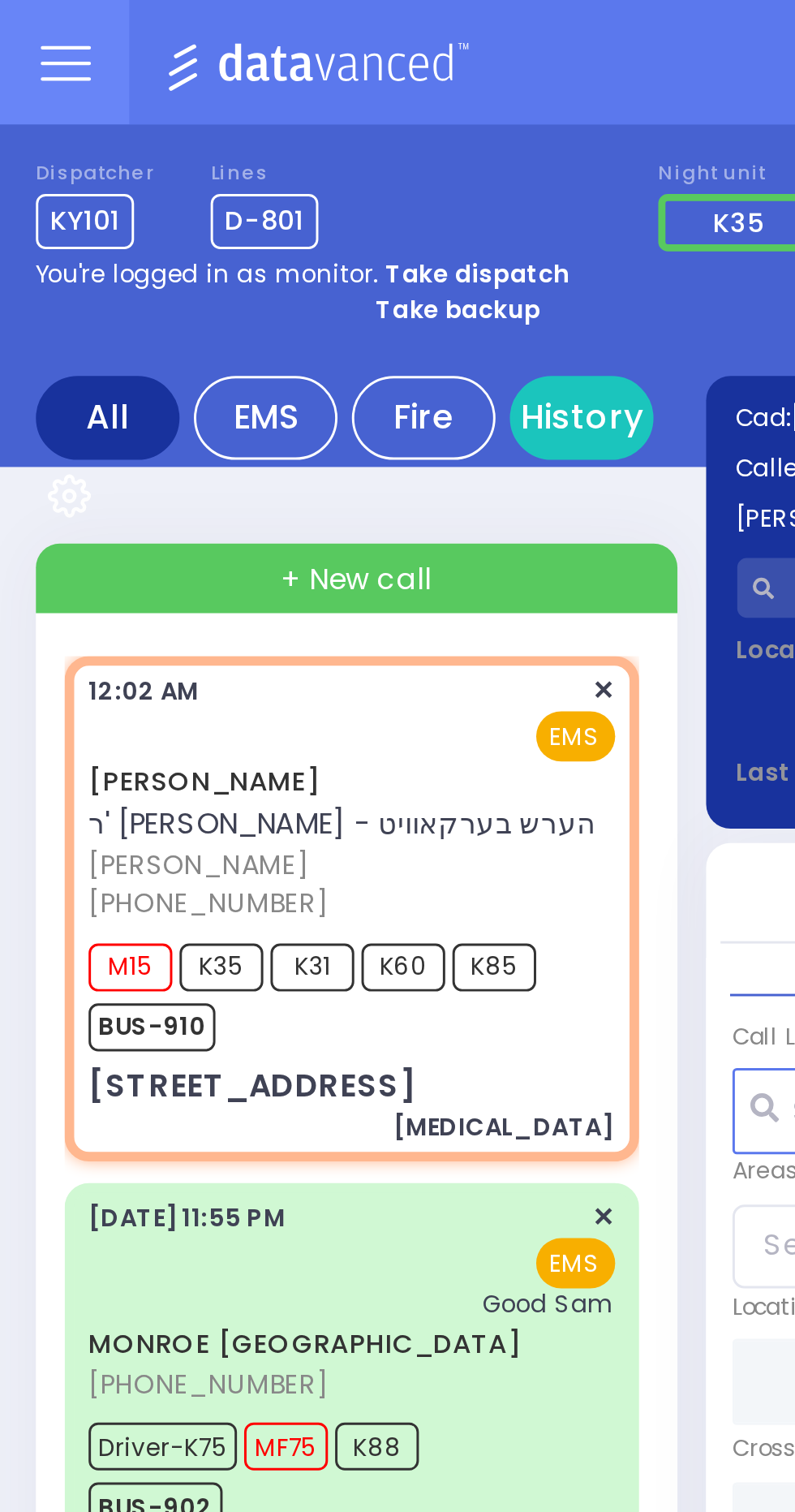
type input "[PERSON_NAME][GEOGRAPHIC_DATA]"
type input "CHUST RD"
type input "[STREET_ADDRESS]"
type input "304"
type input "Monroe"
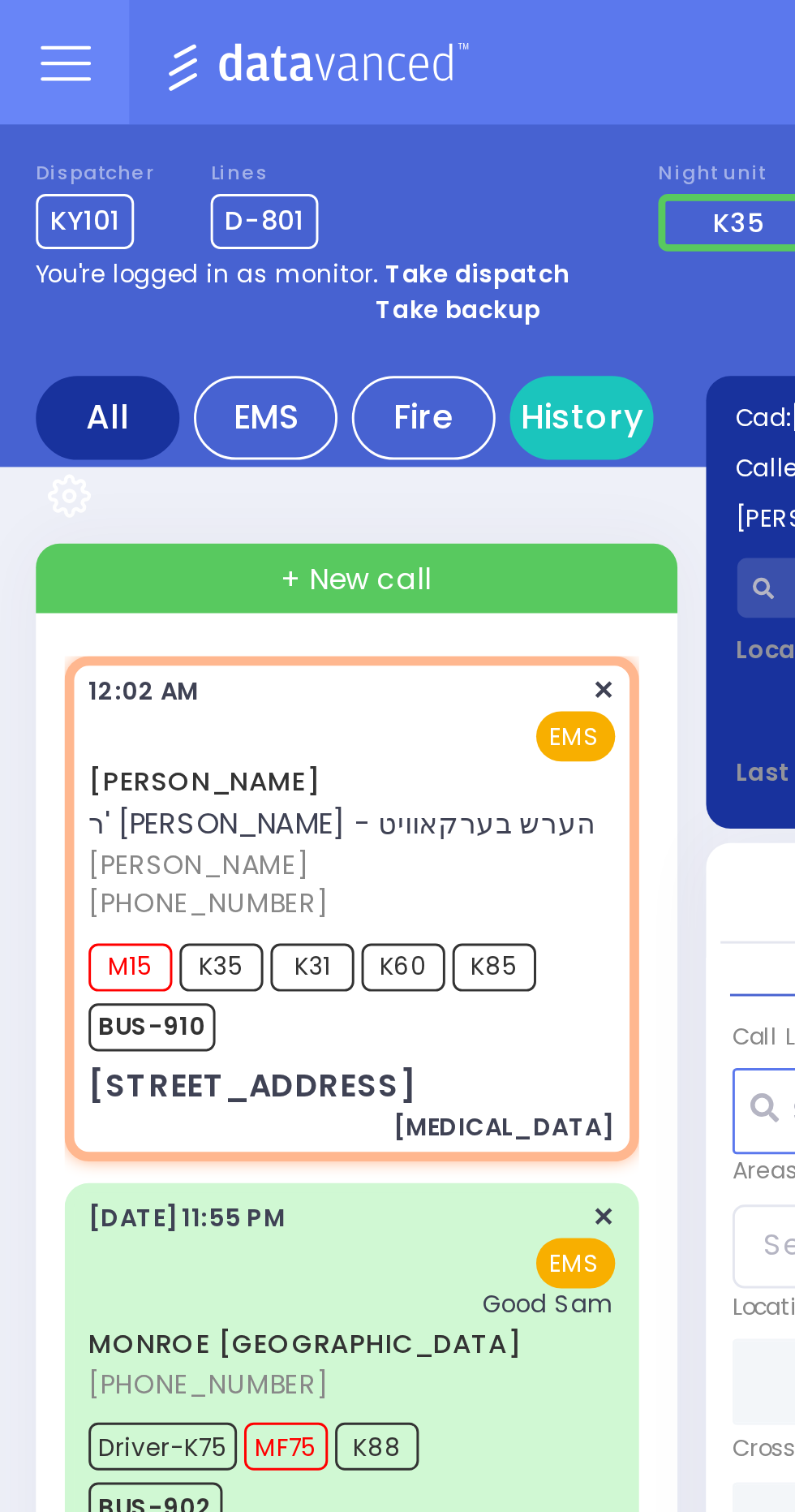
type input "[US_STATE]"
type input "10950"
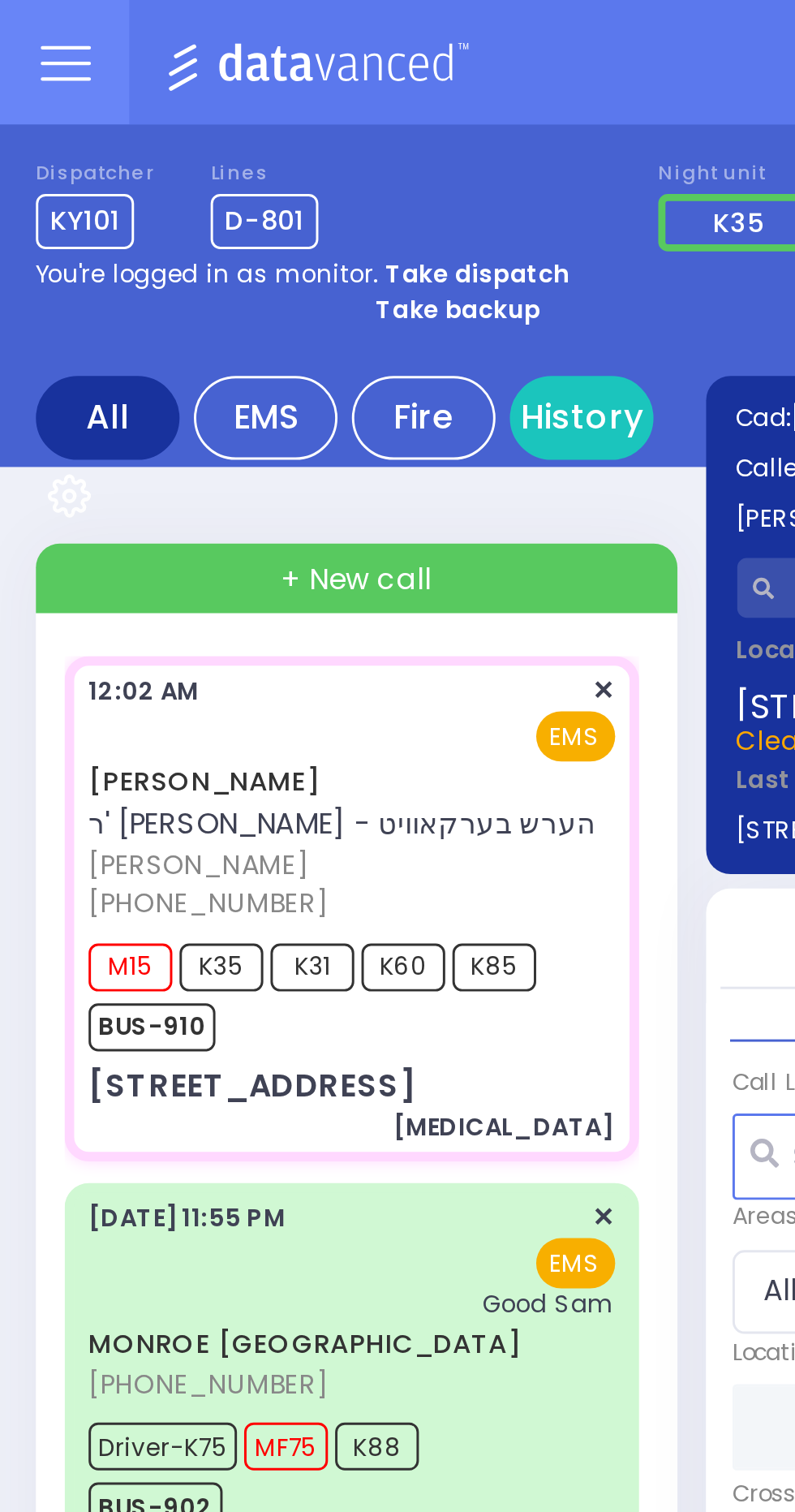
select select
radio input "true"
select select "Year"
select select "[DEMOGRAPHIC_DATA]"
type input "00:05"
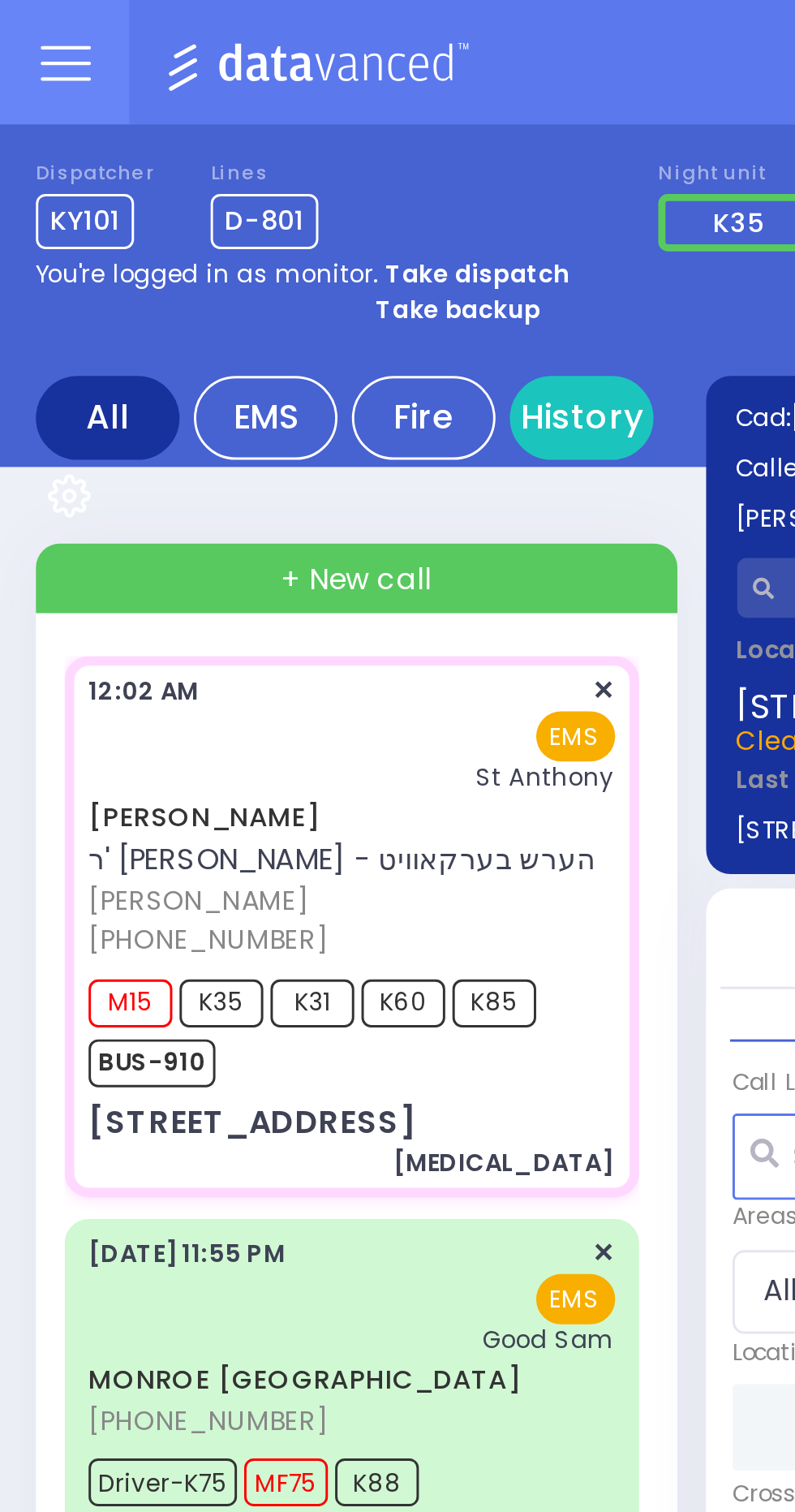
select select
radio input "true"
select select "Year"
select select "[DEMOGRAPHIC_DATA]"
type input "[GEOGRAPHIC_DATA]"
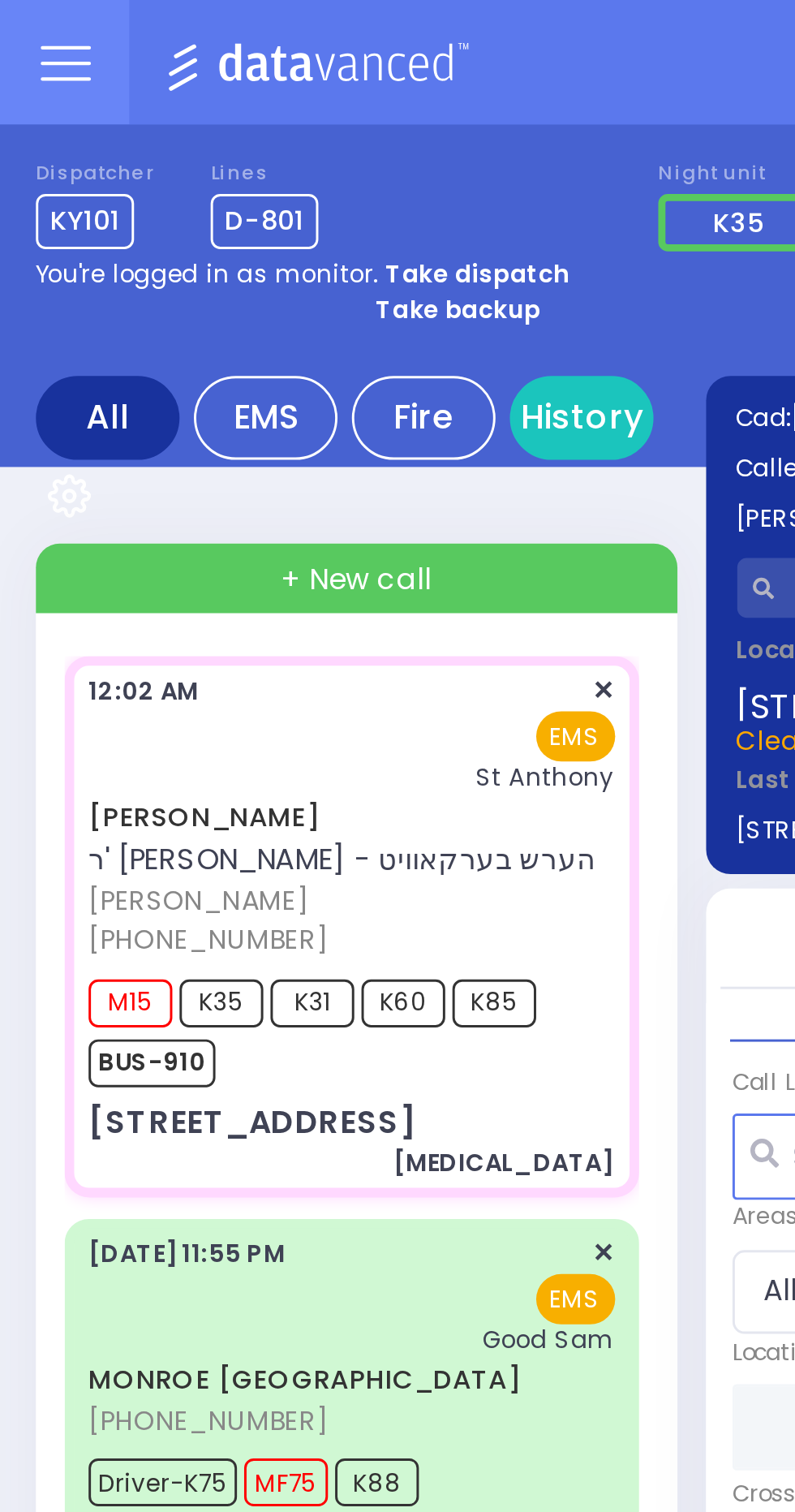
select select
radio input "true"
select select "Year"
select select "[DEMOGRAPHIC_DATA]"
select select
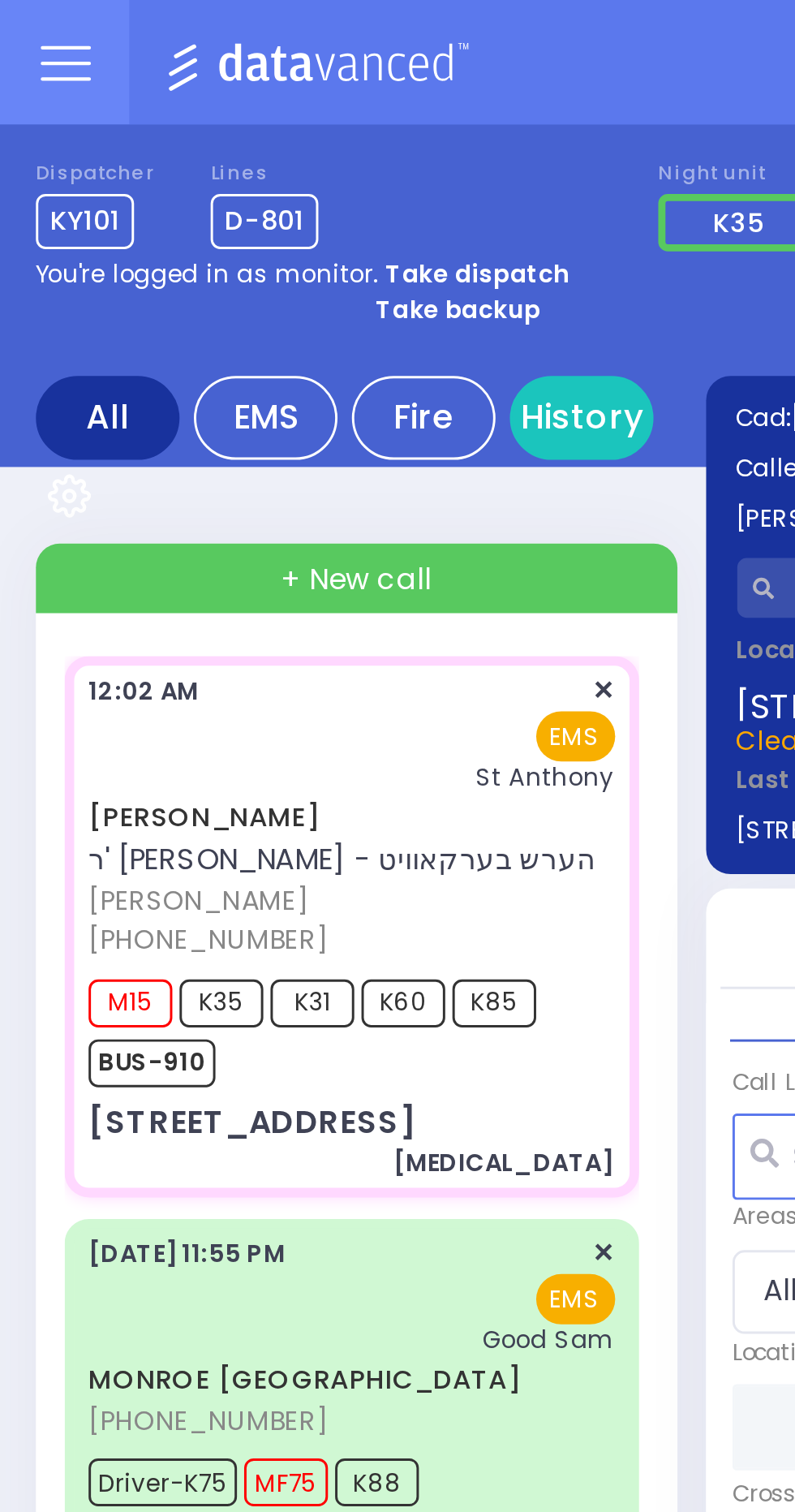
radio input "true"
select select "Year"
select select "[DEMOGRAPHIC_DATA]"
select select
radio input "true"
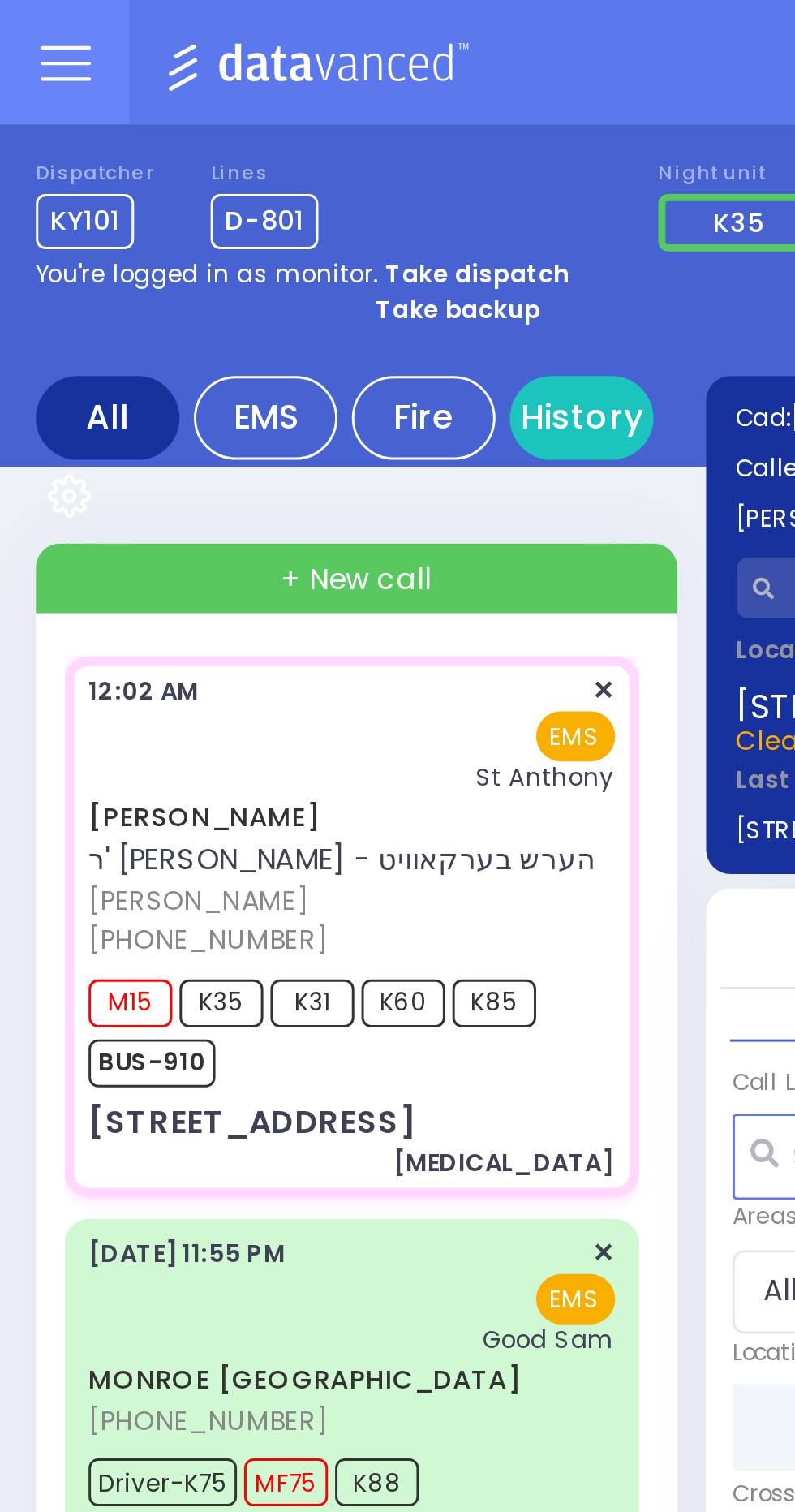
select select "Year"
select select "[DEMOGRAPHIC_DATA]"
